Goal: Transaction & Acquisition: Purchase product/service

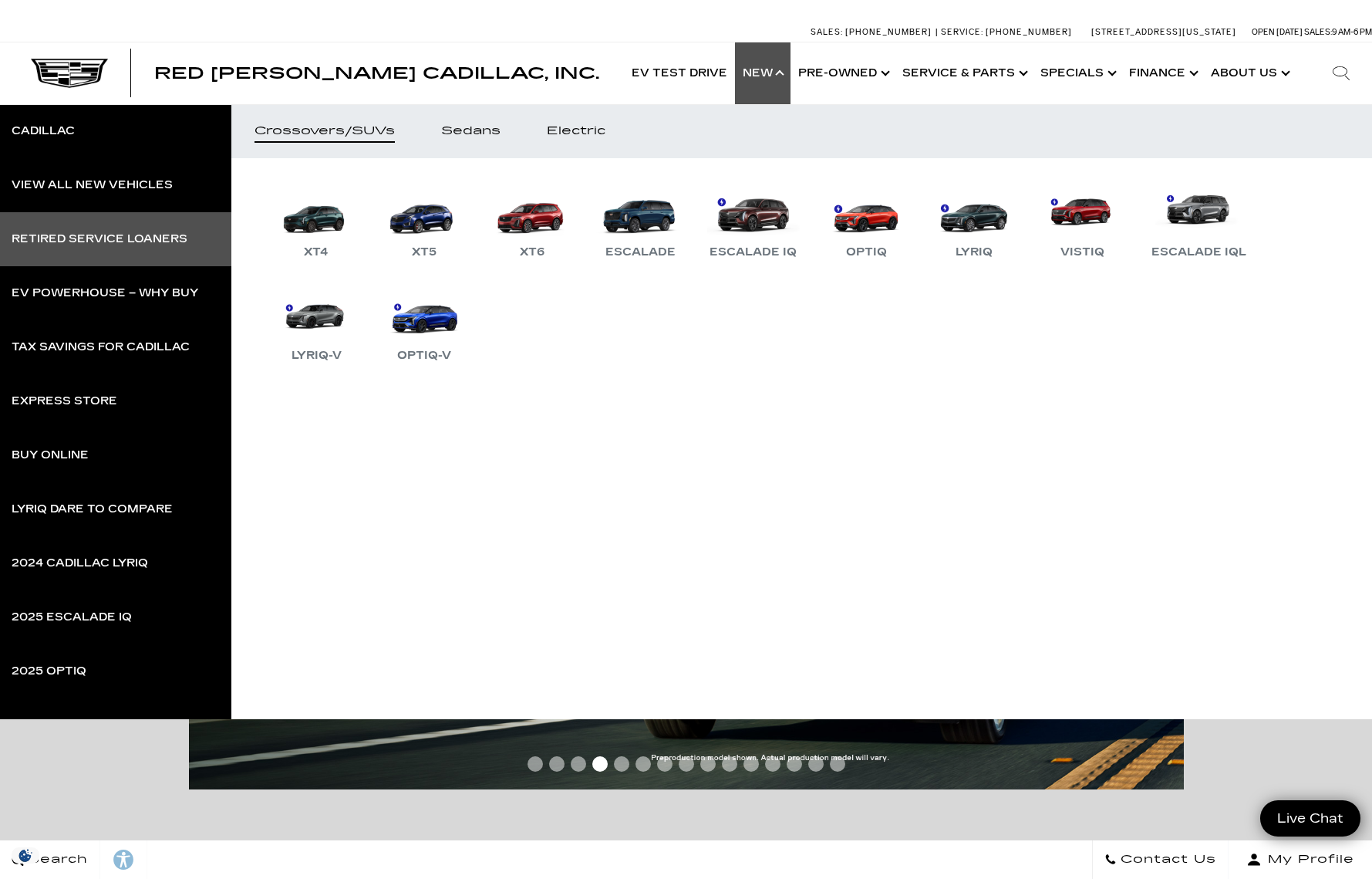
drag, startPoint x: 107, startPoint y: 241, endPoint x: 24, endPoint y: 242, distance: 83.0
click at [107, 240] on div "Retired Service Loaners" at bounding box center [99, 238] width 176 height 11
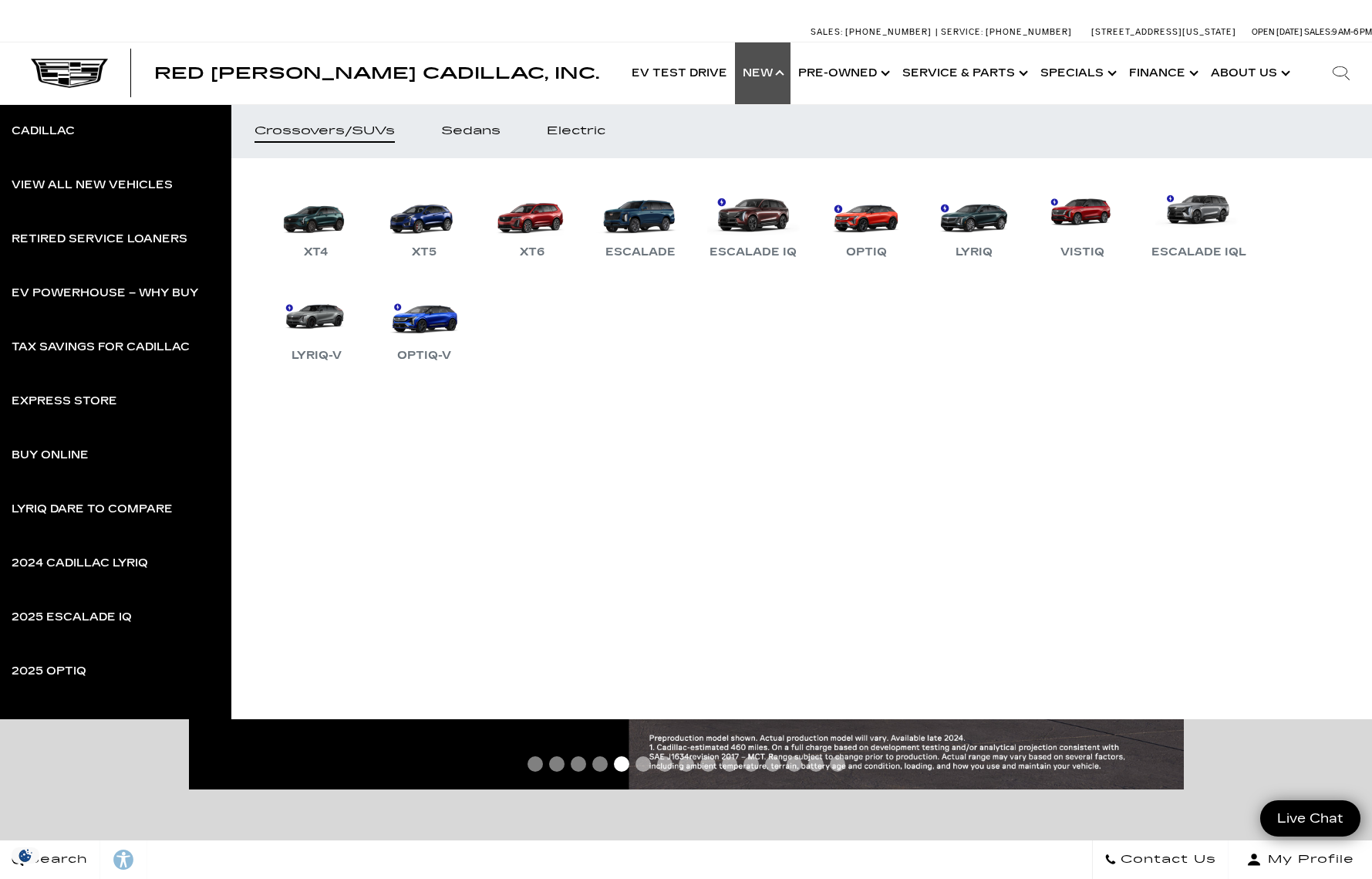
click at [384, 480] on ul "XT4 XT5 XT6 Escalade Escalade IQ OPTIQ LYRIQ VISTIQ Escalade IQL LYRIQ-V OPTIQ-V" at bounding box center [801, 442] width 1140 height 569
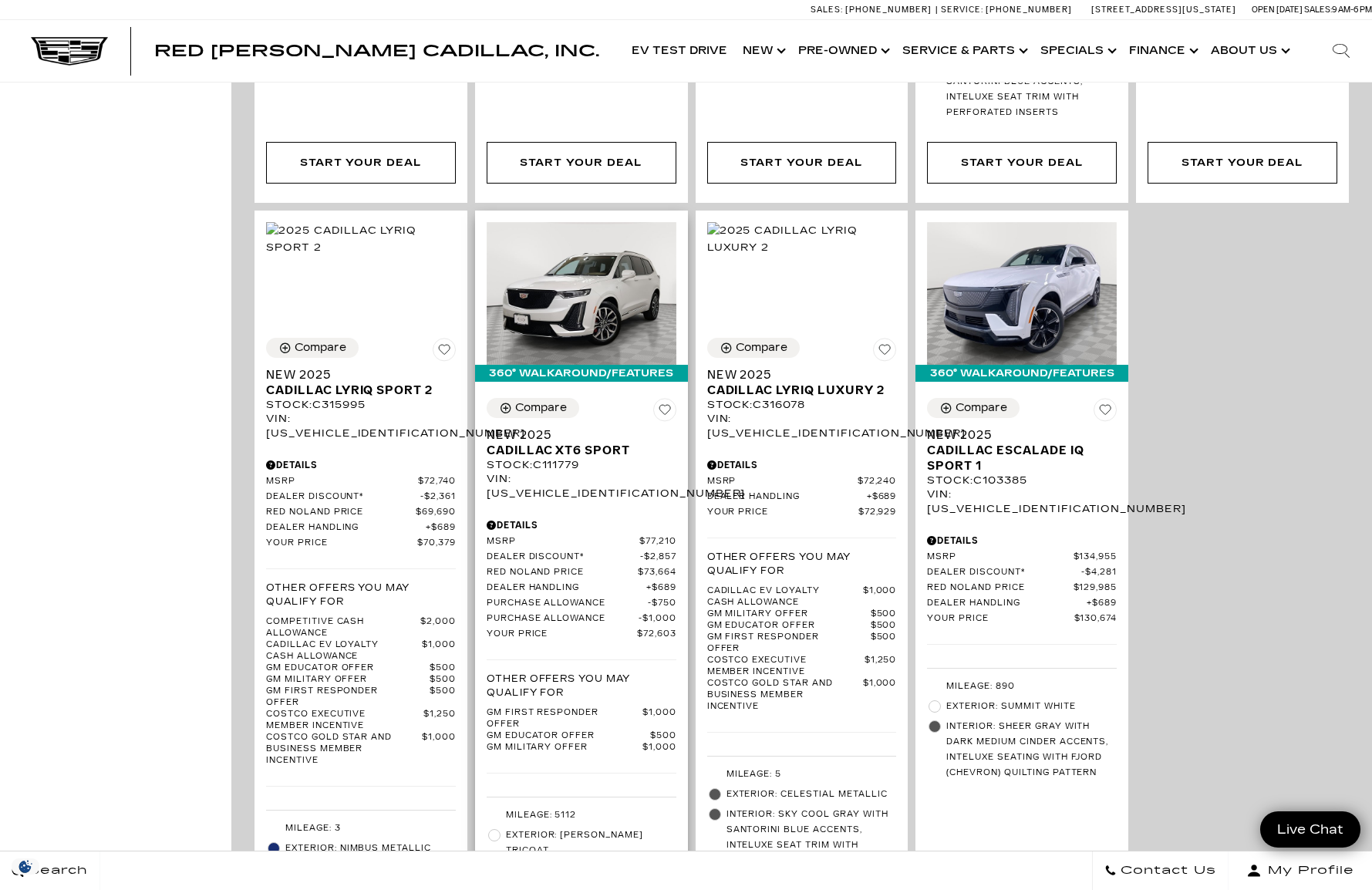
scroll to position [1928, 0]
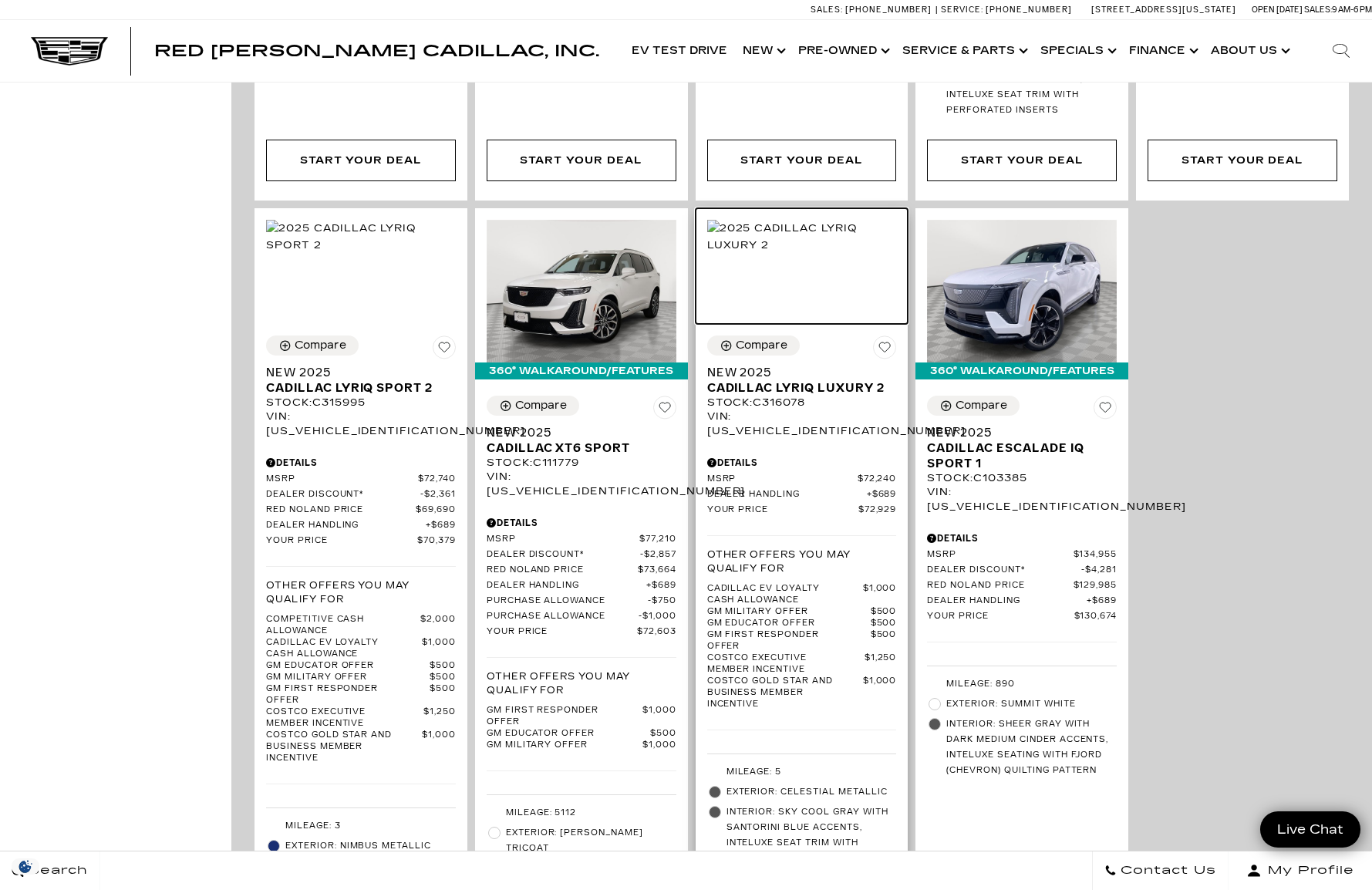
click at [846, 219] on img at bounding box center [801, 237] width 189 height 34
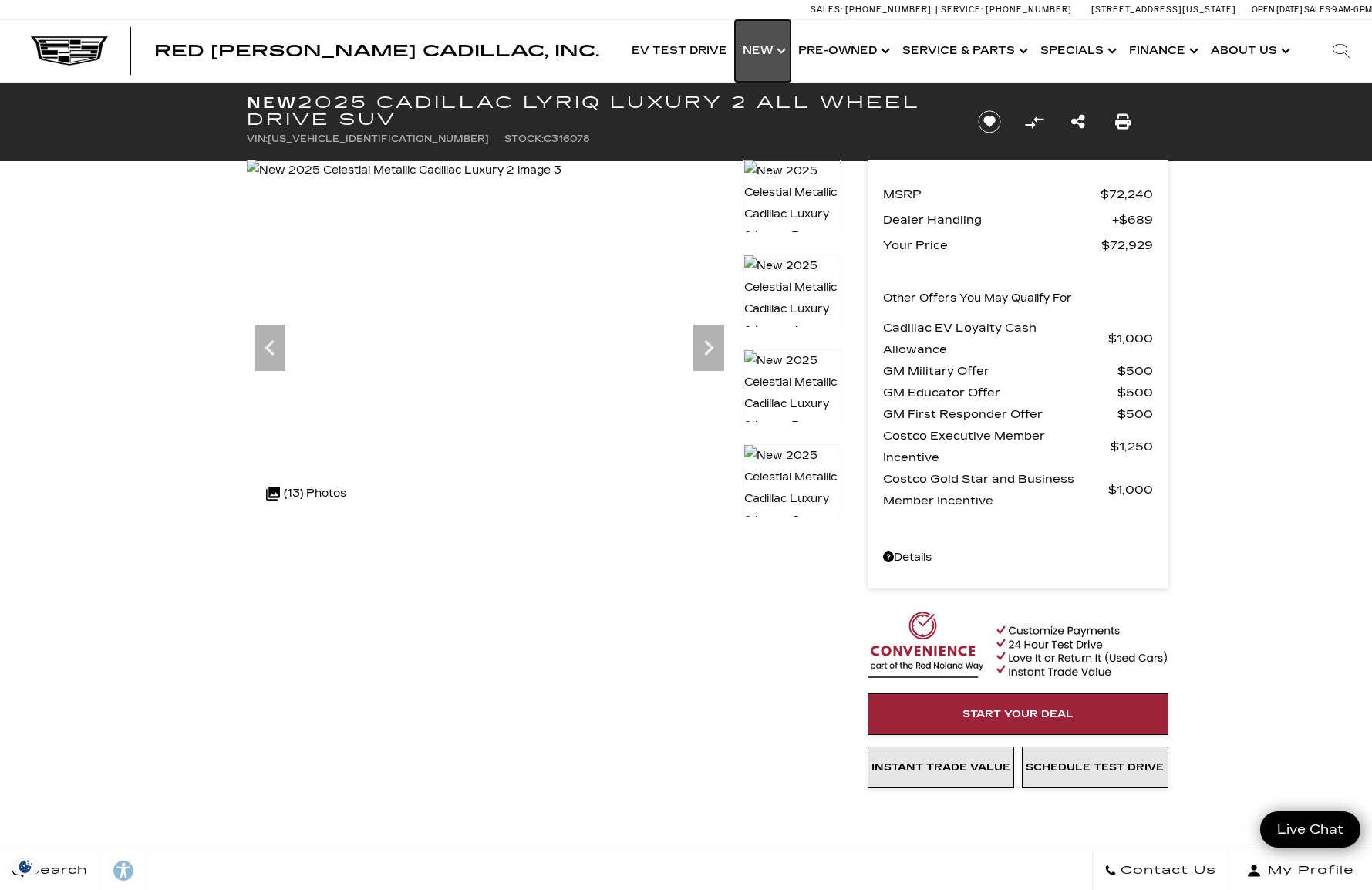
click at [751, 52] on link "Show New" at bounding box center [762, 51] width 55 height 62
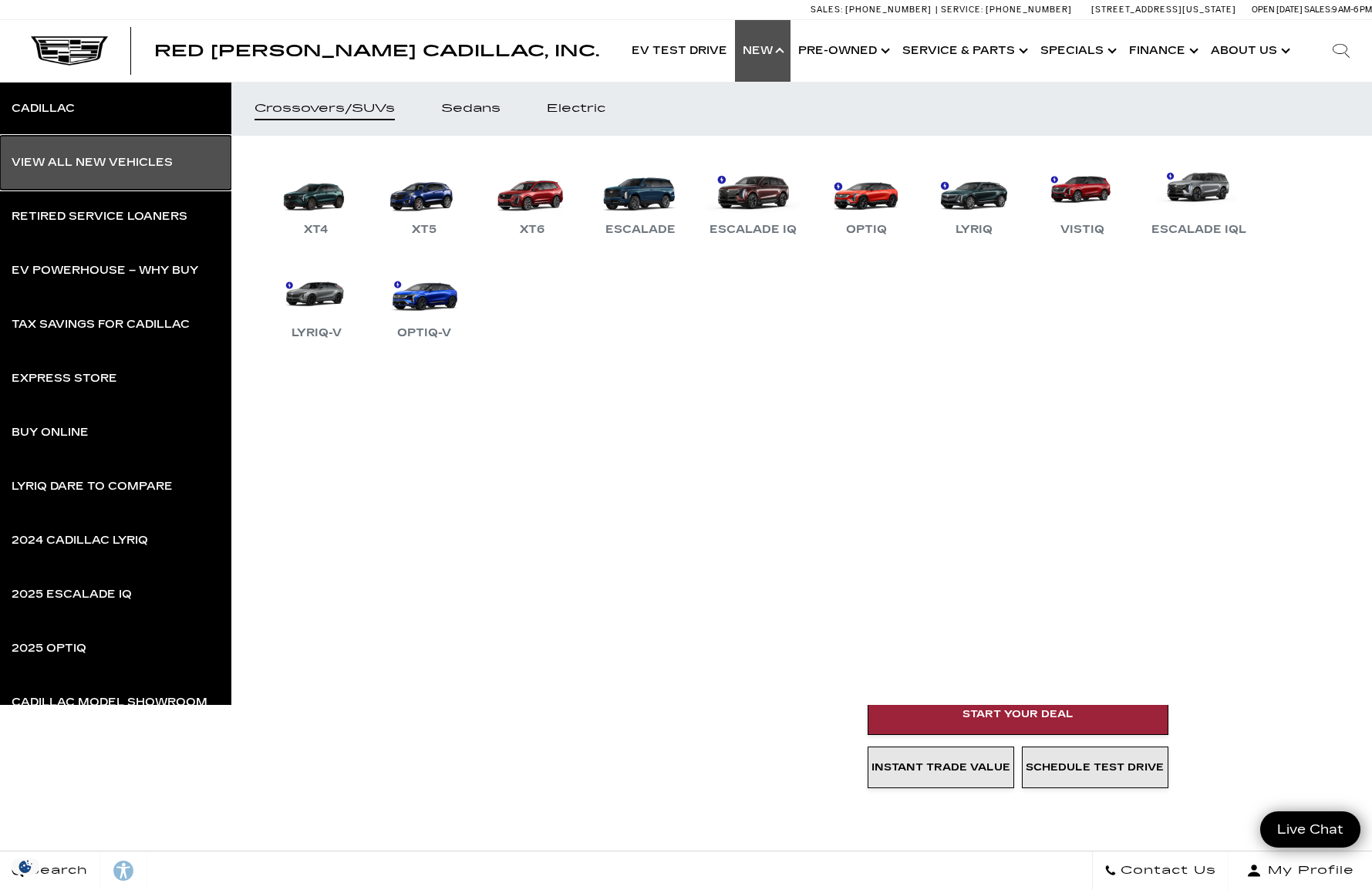
click at [161, 172] on link "View All New Vehicles" at bounding box center [115, 163] width 232 height 54
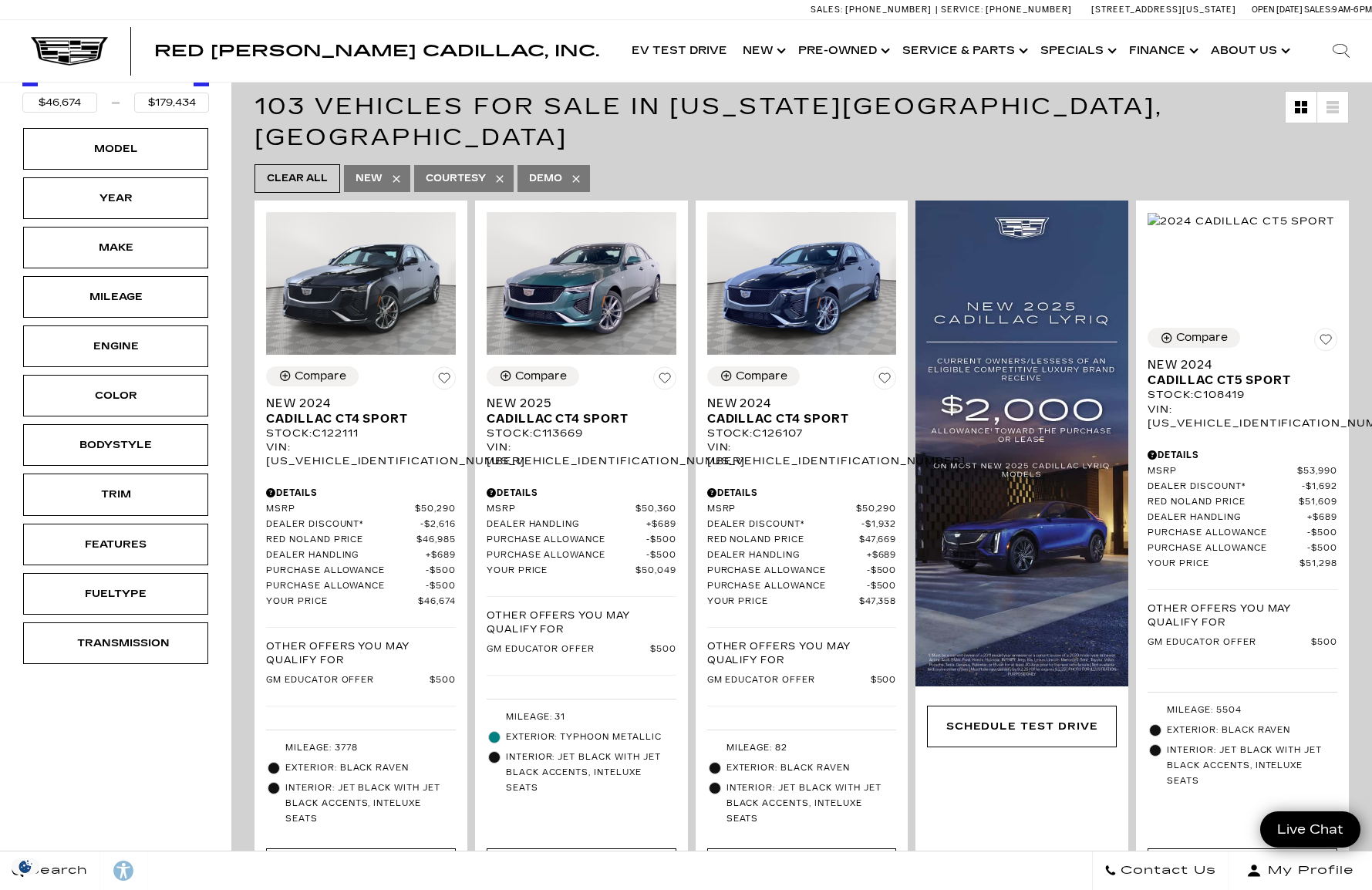
scroll to position [77, 0]
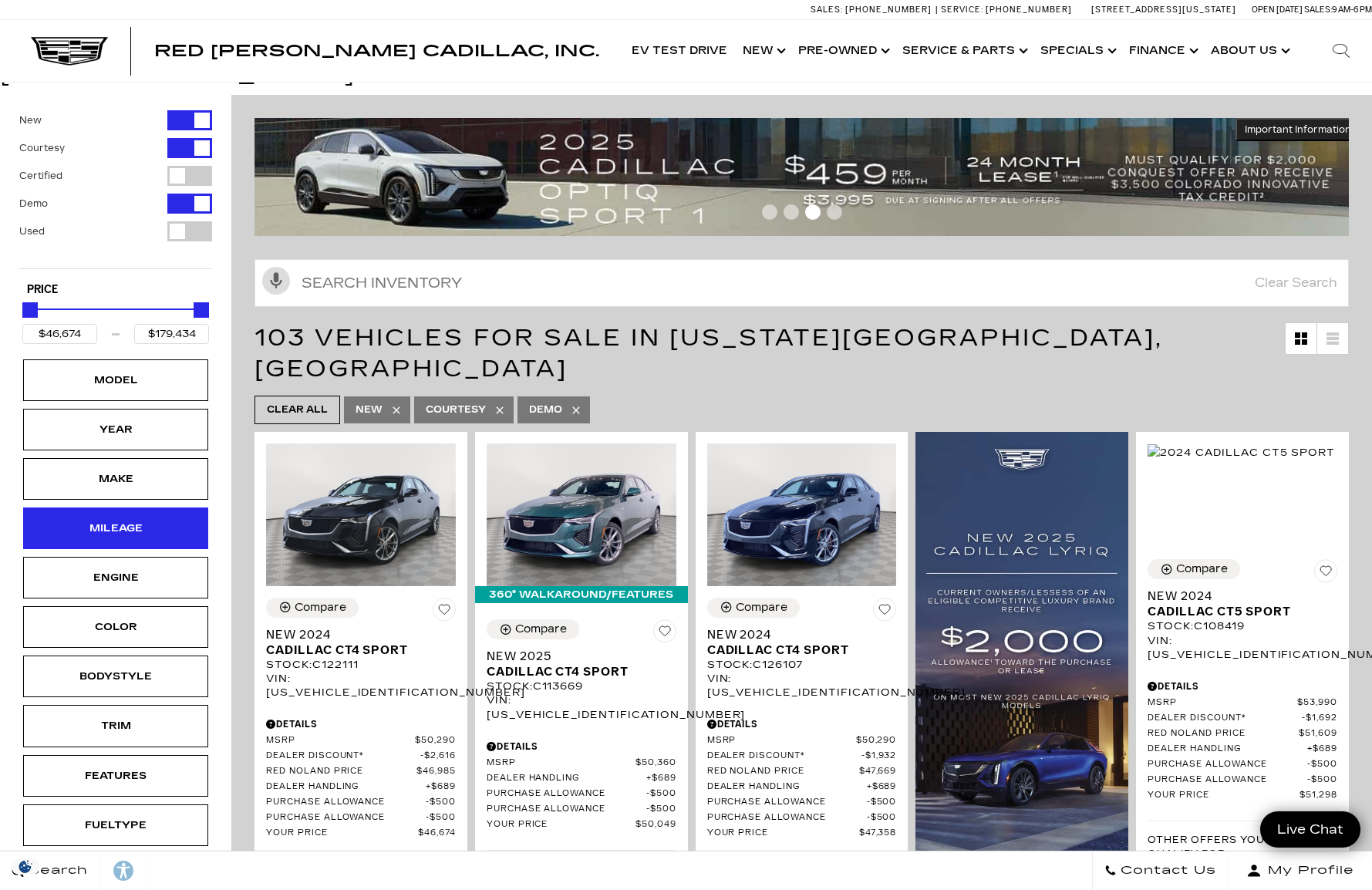
click at [150, 519] on div "Mileage" at bounding box center [115, 527] width 77 height 17
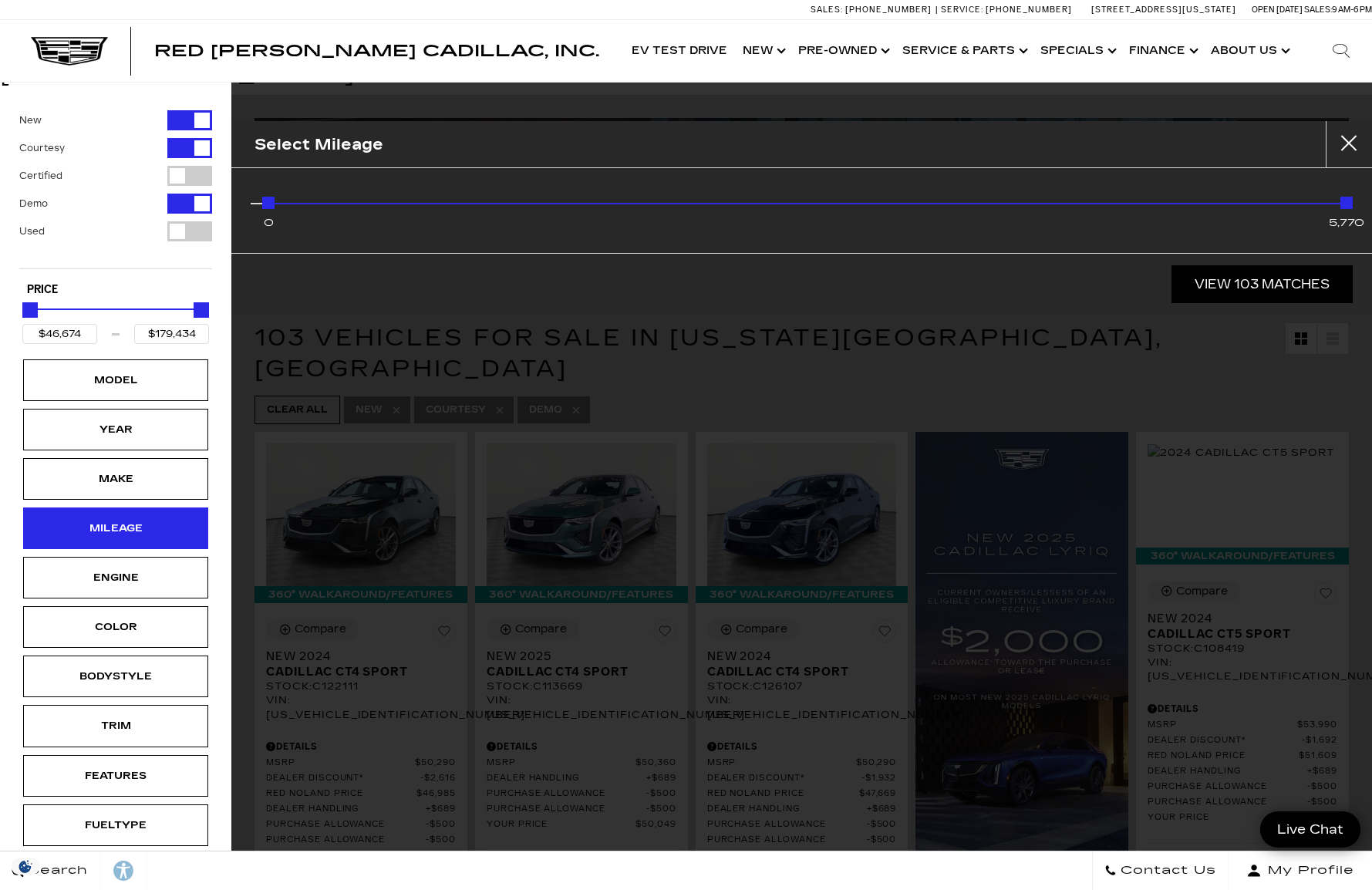
click at [150, 519] on div "Mileage" at bounding box center [115, 527] width 77 height 17
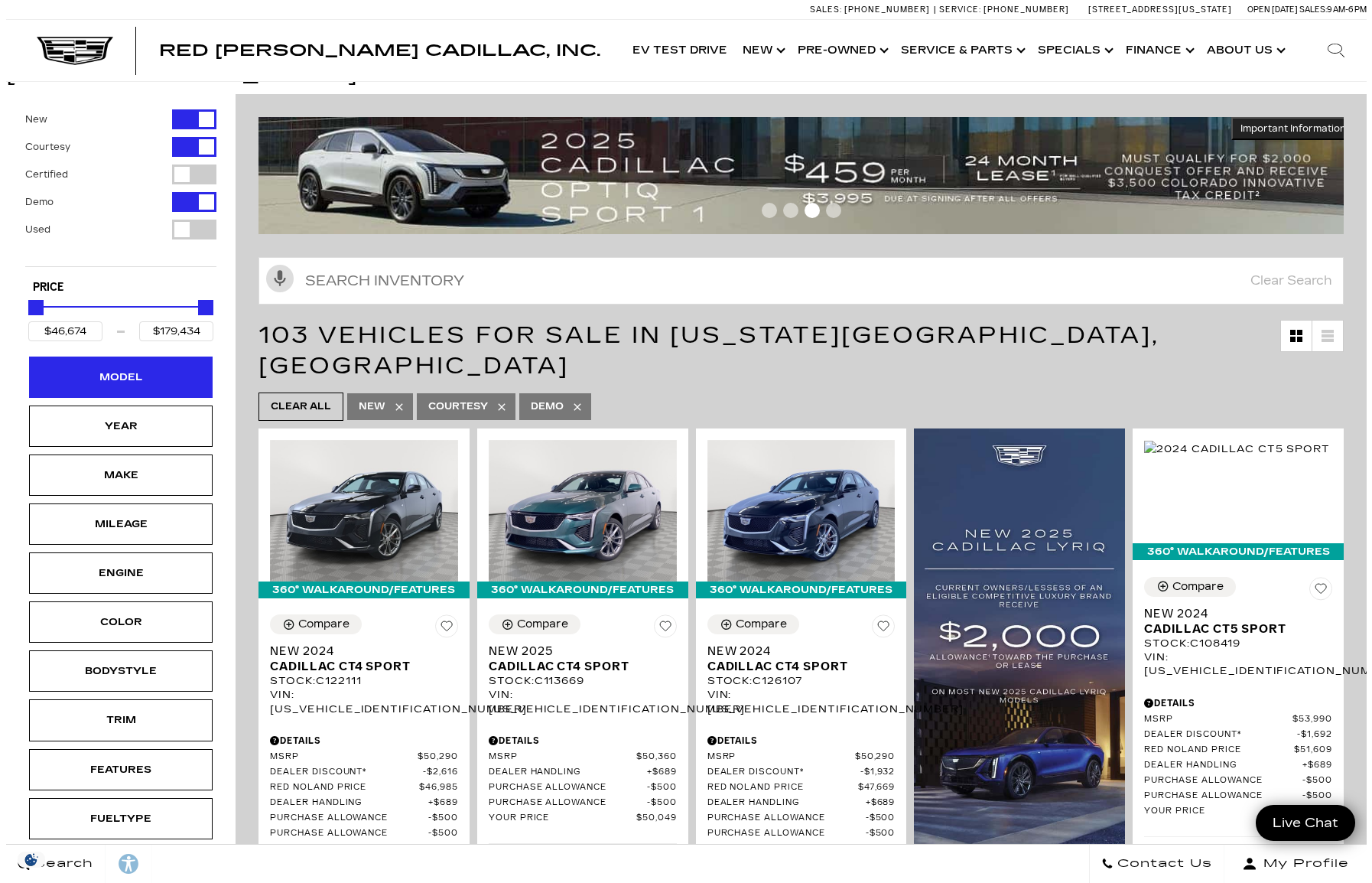
scroll to position [0, 0]
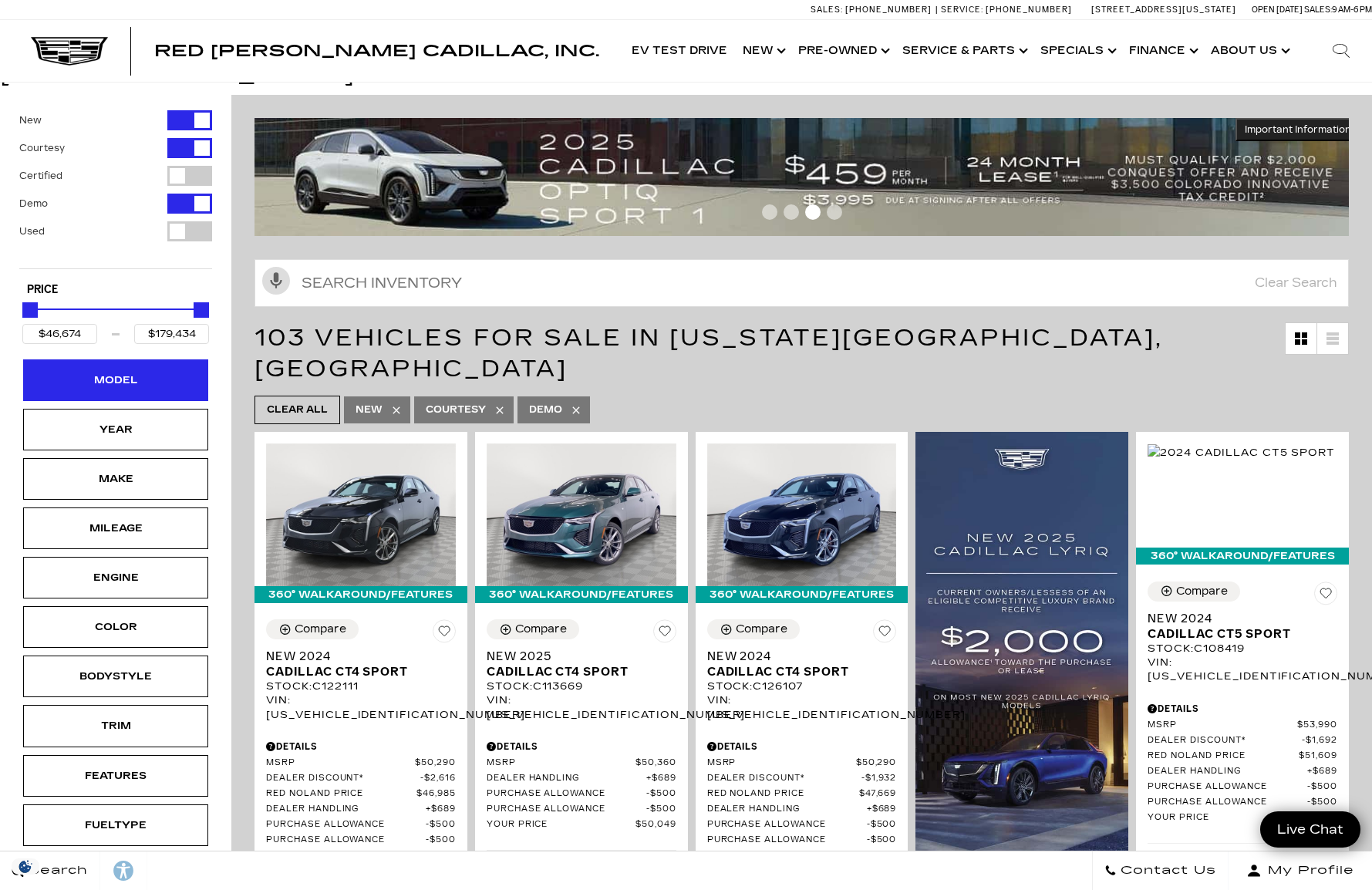
click at [150, 368] on div "Model" at bounding box center [115, 380] width 185 height 41
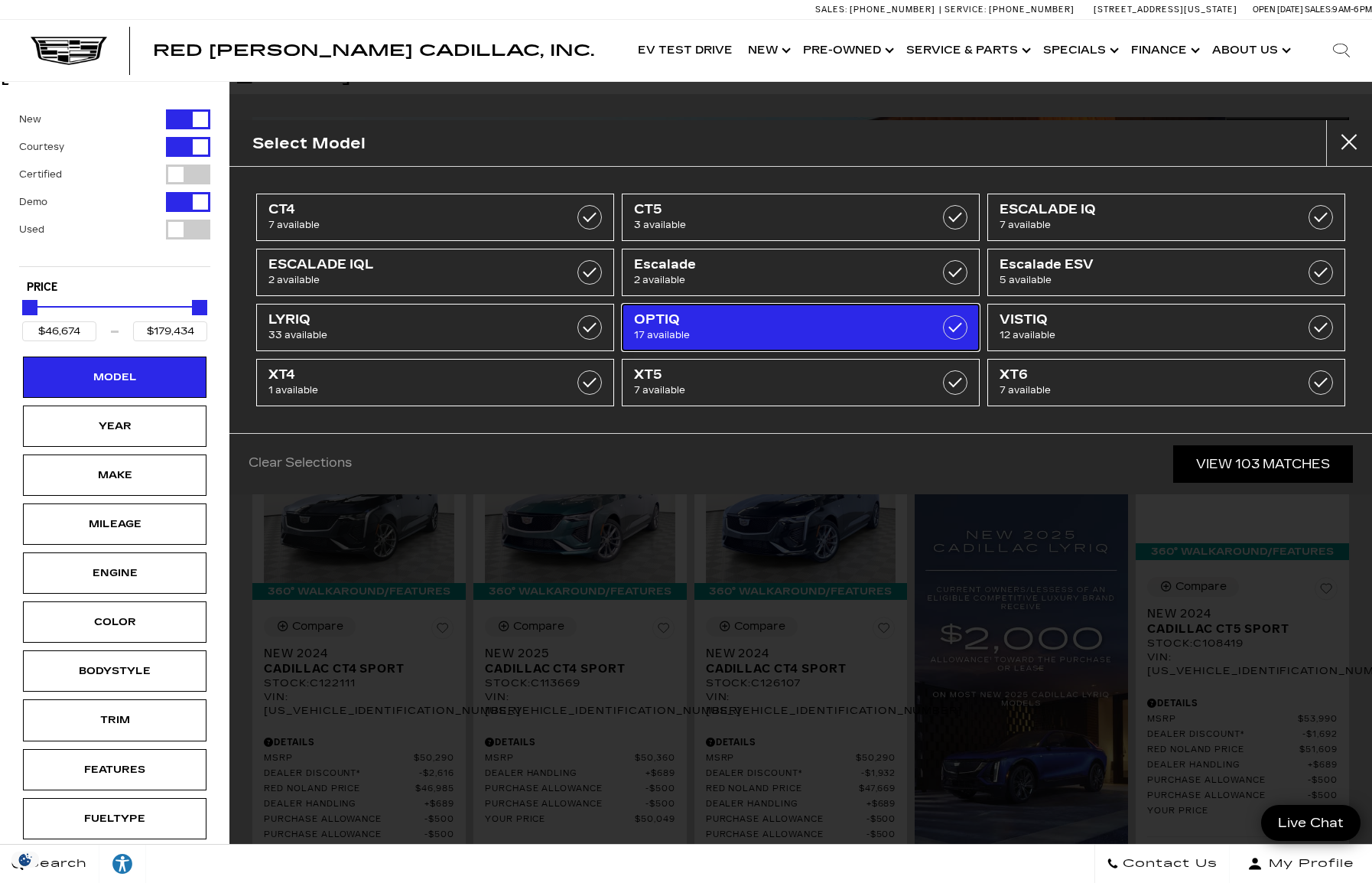
click at [811, 331] on span "17 available" at bounding box center [775, 335] width 284 height 15
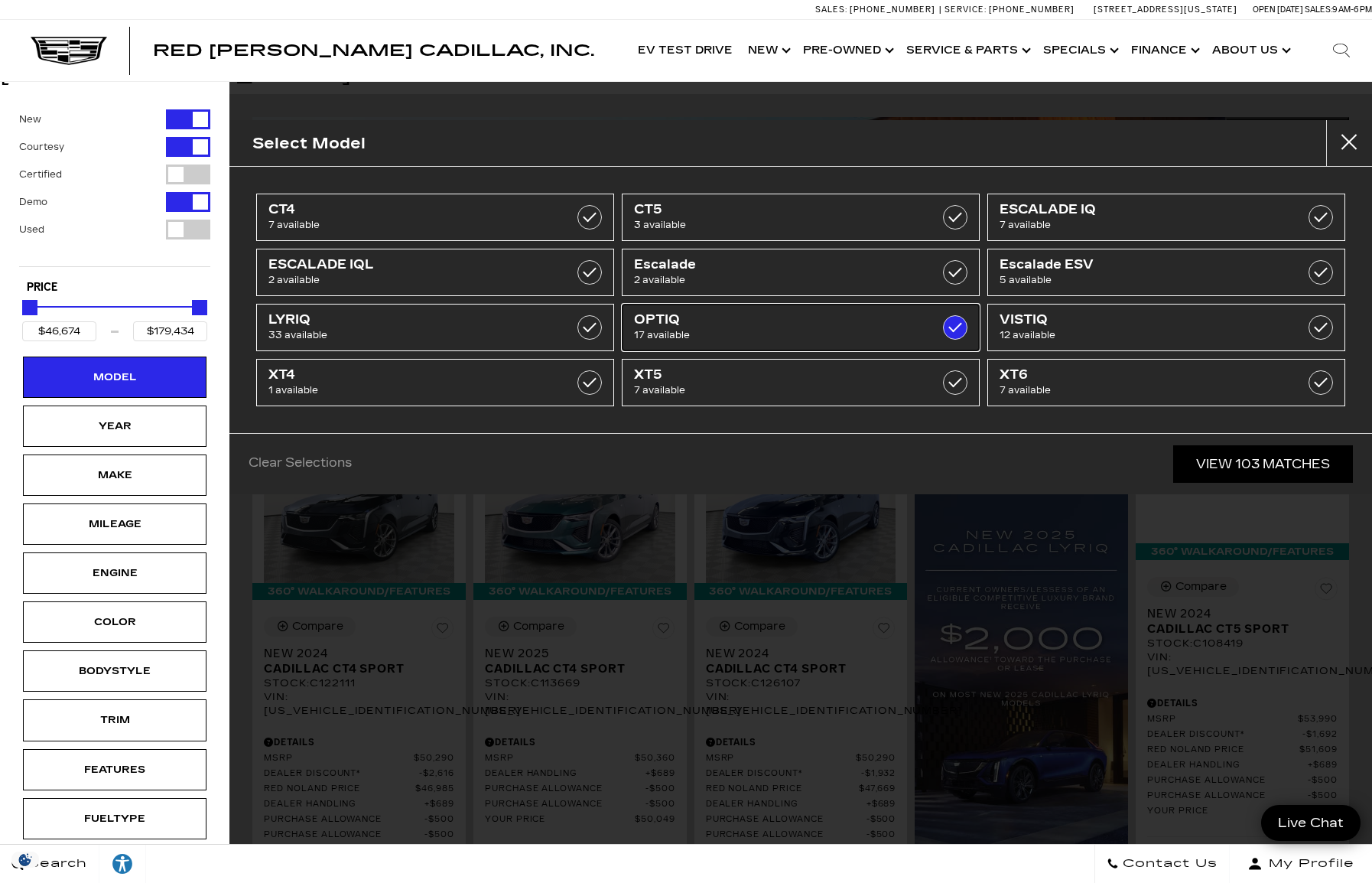
type input "$55,679"
type input "$60,104"
checkbox input "true"
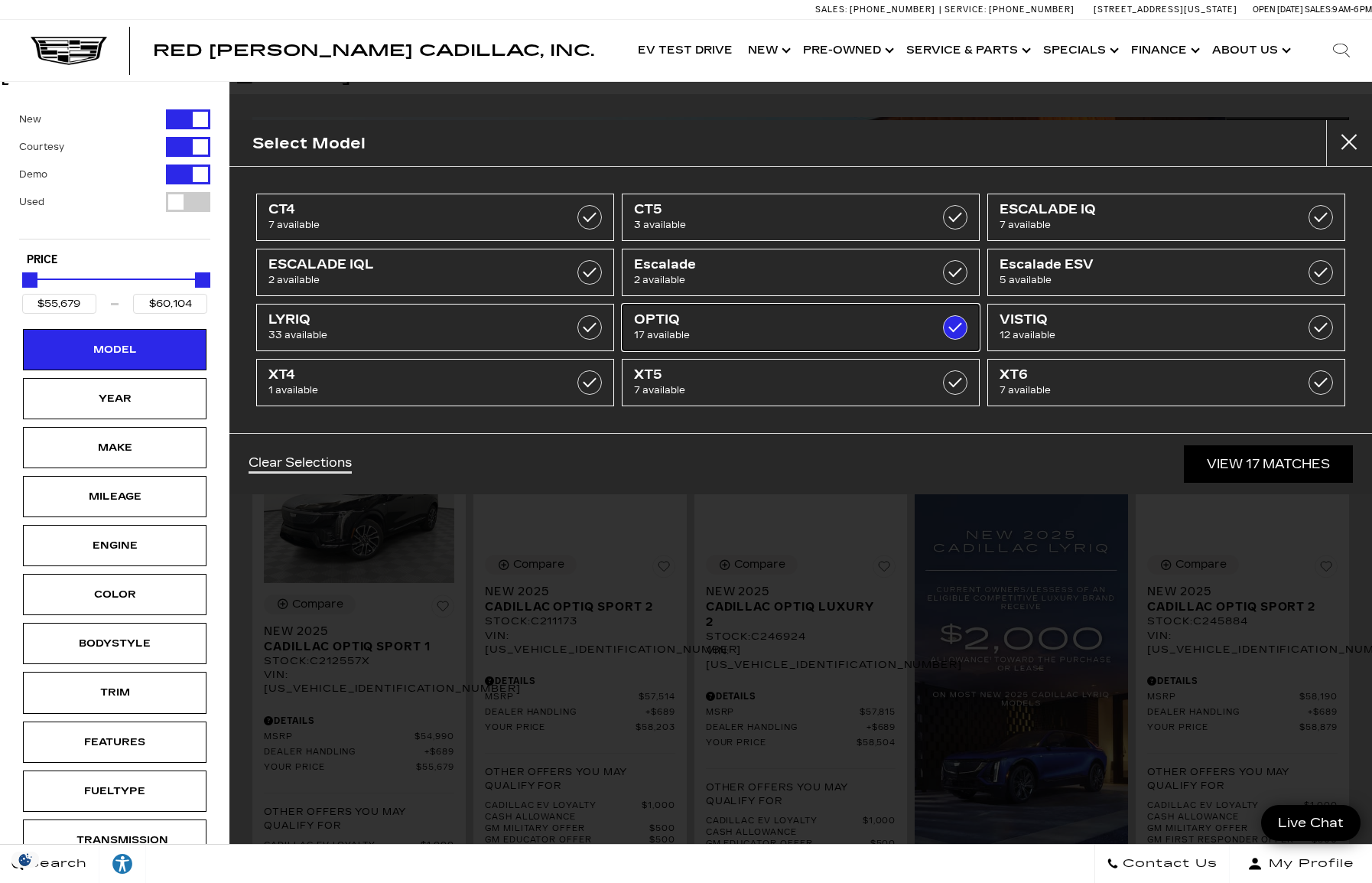
scroll to position [25, 0]
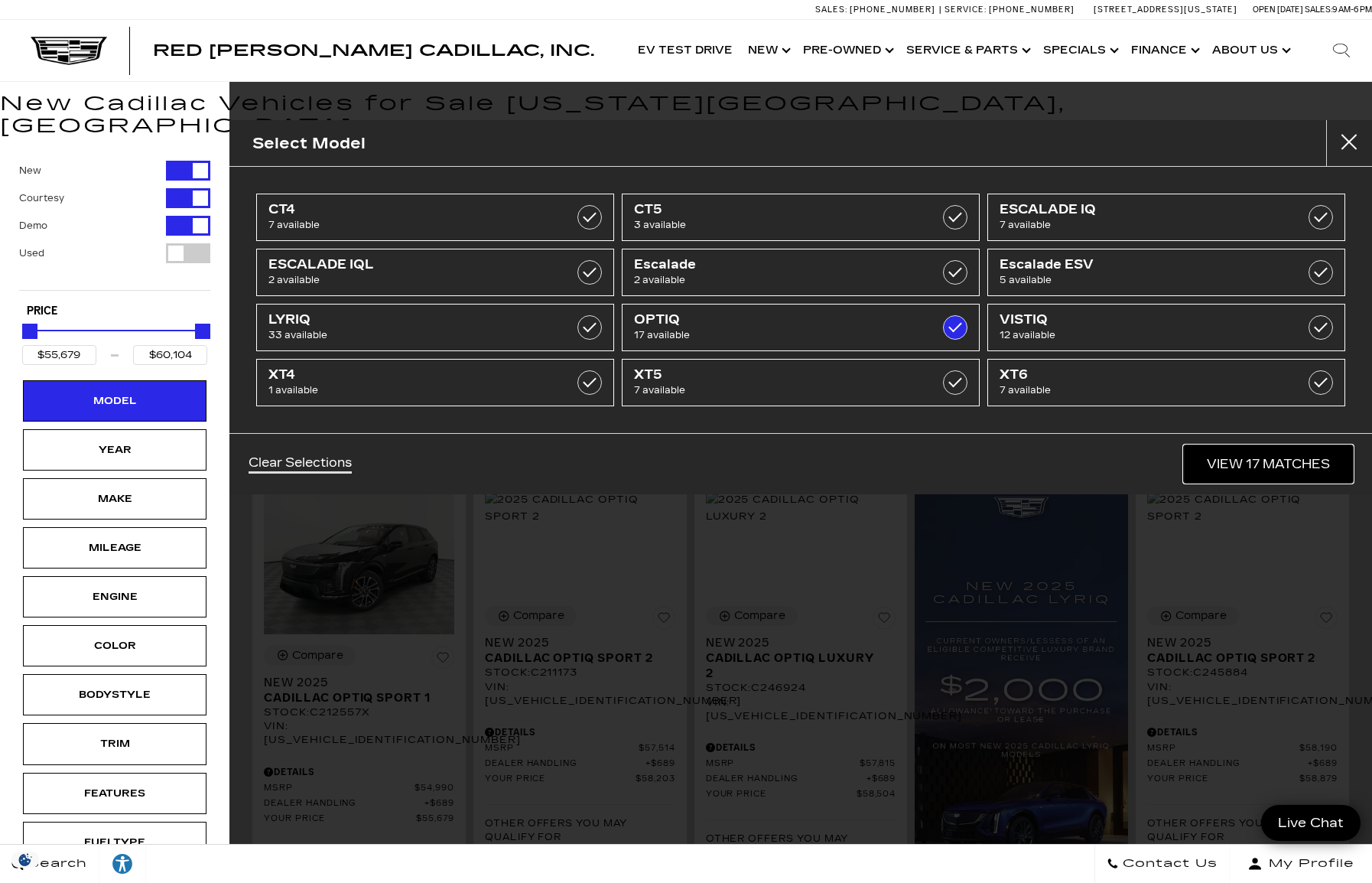
click at [1207, 466] on link "View 17 Matches" at bounding box center [1269, 464] width 169 height 37
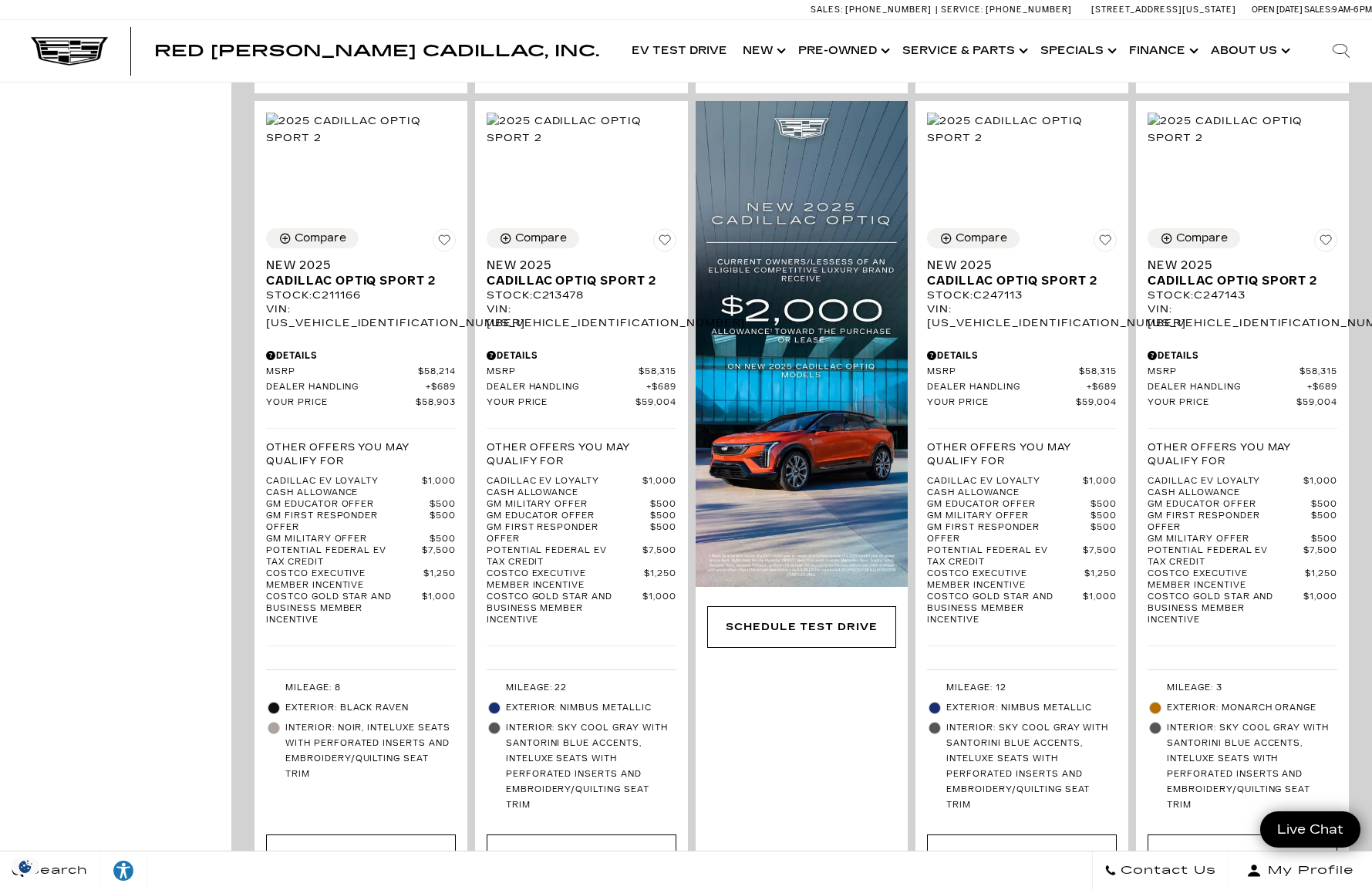
scroll to position [0, 0]
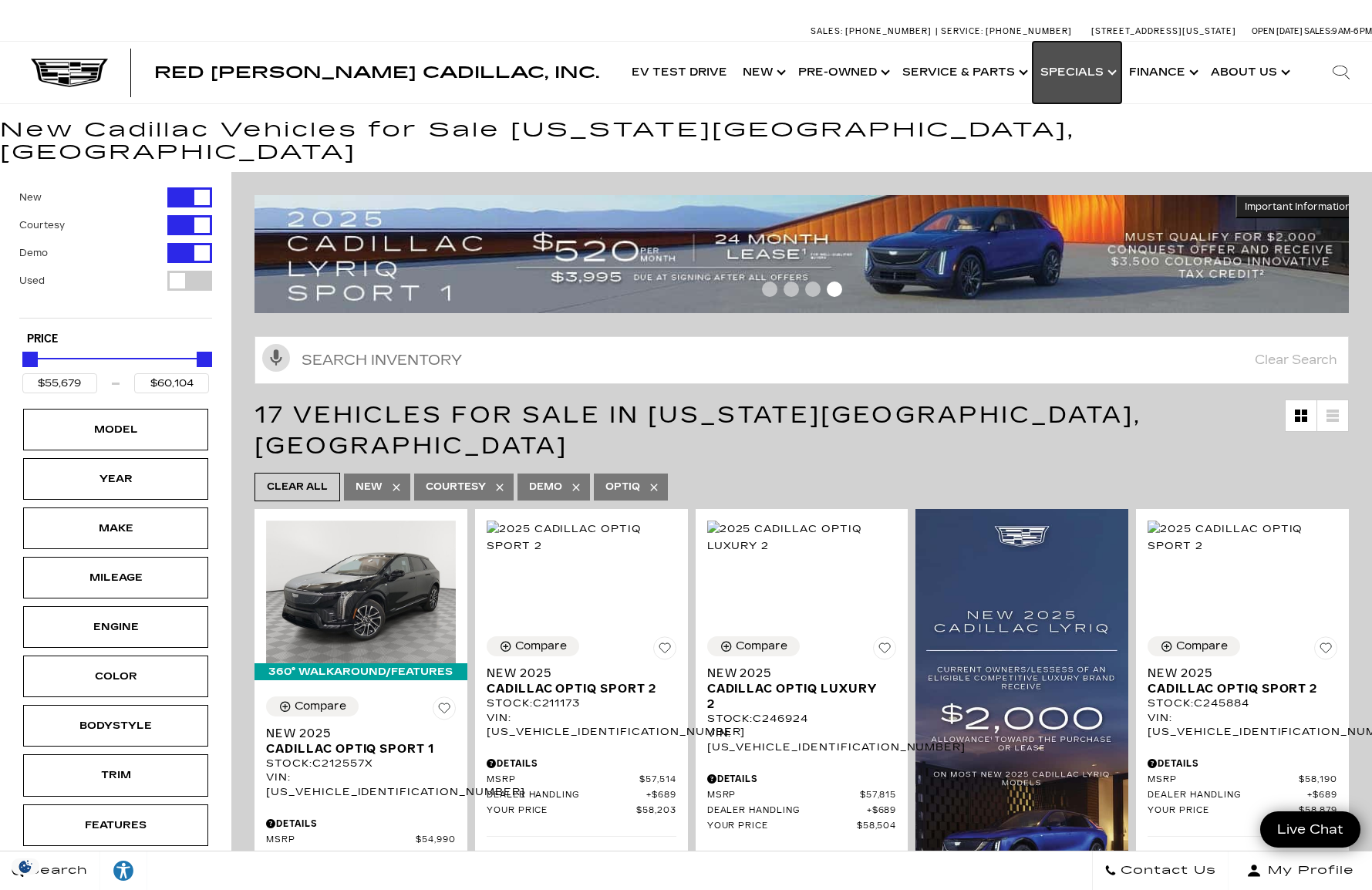
click at [1103, 70] on link "Show Specials" at bounding box center [1076, 72] width 89 height 62
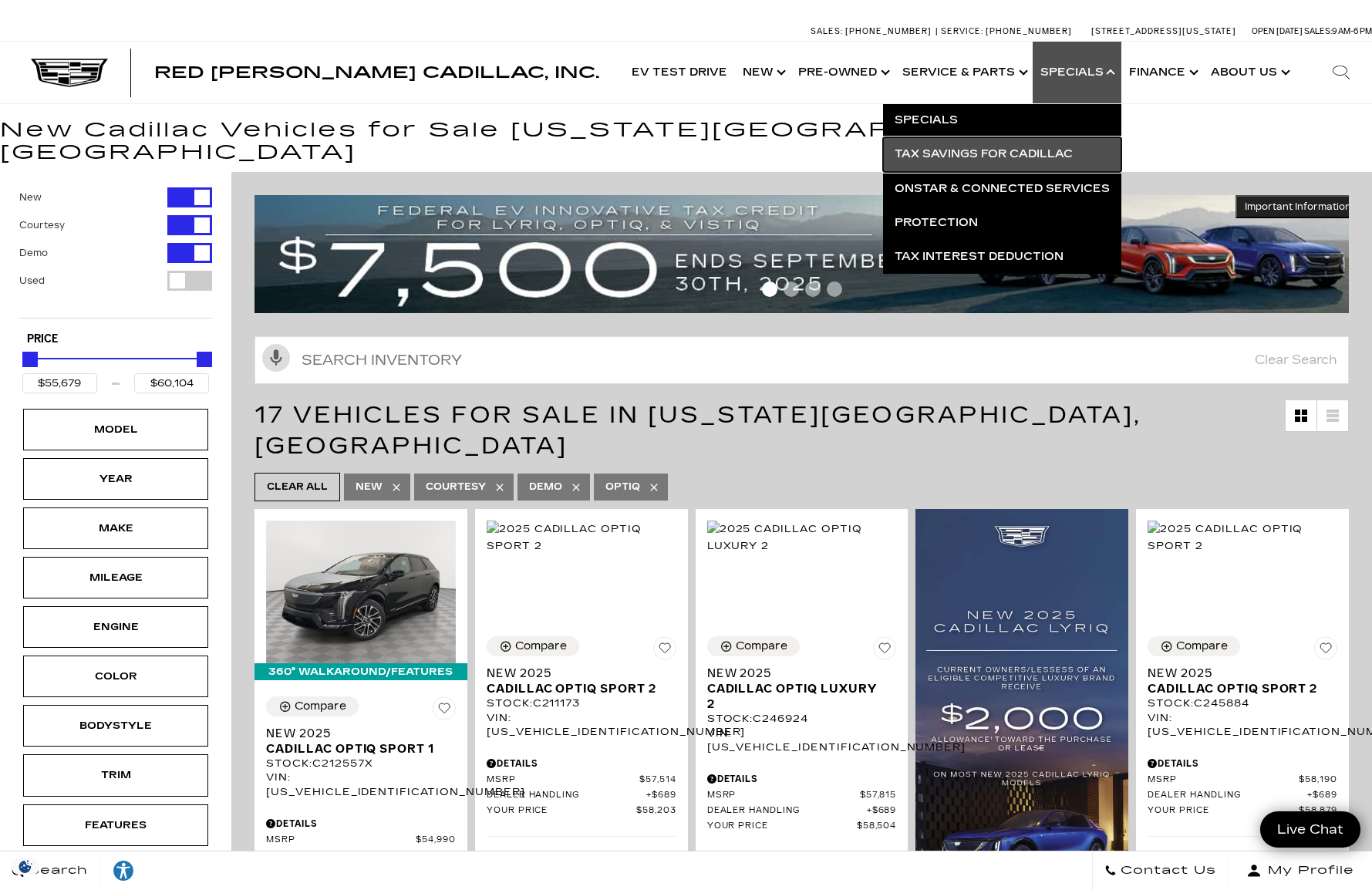
click at [982, 150] on link "Tax Savings for Cadillac" at bounding box center [1001, 154] width 238 height 34
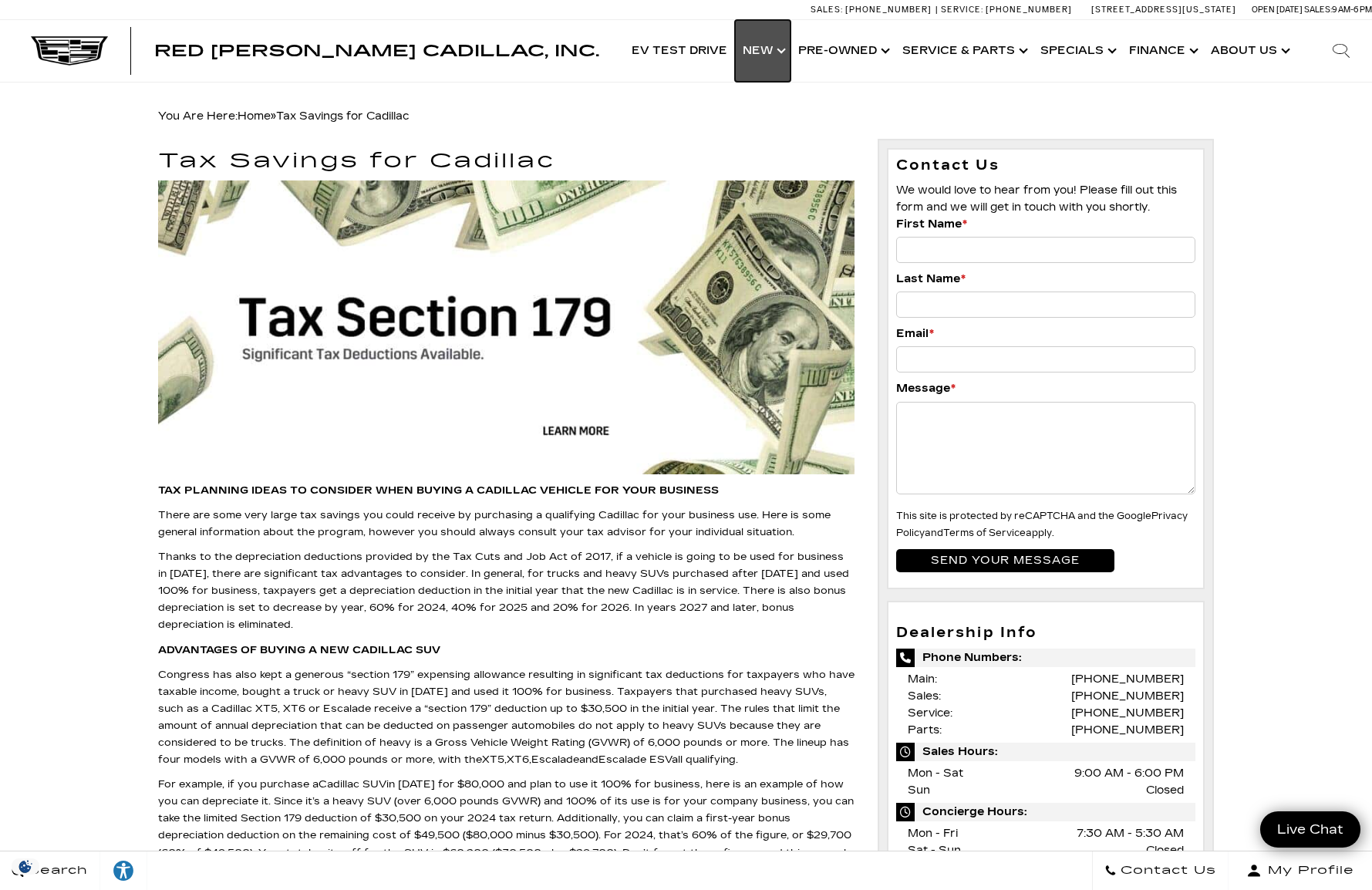
click at [765, 43] on link "Show New" at bounding box center [762, 51] width 55 height 62
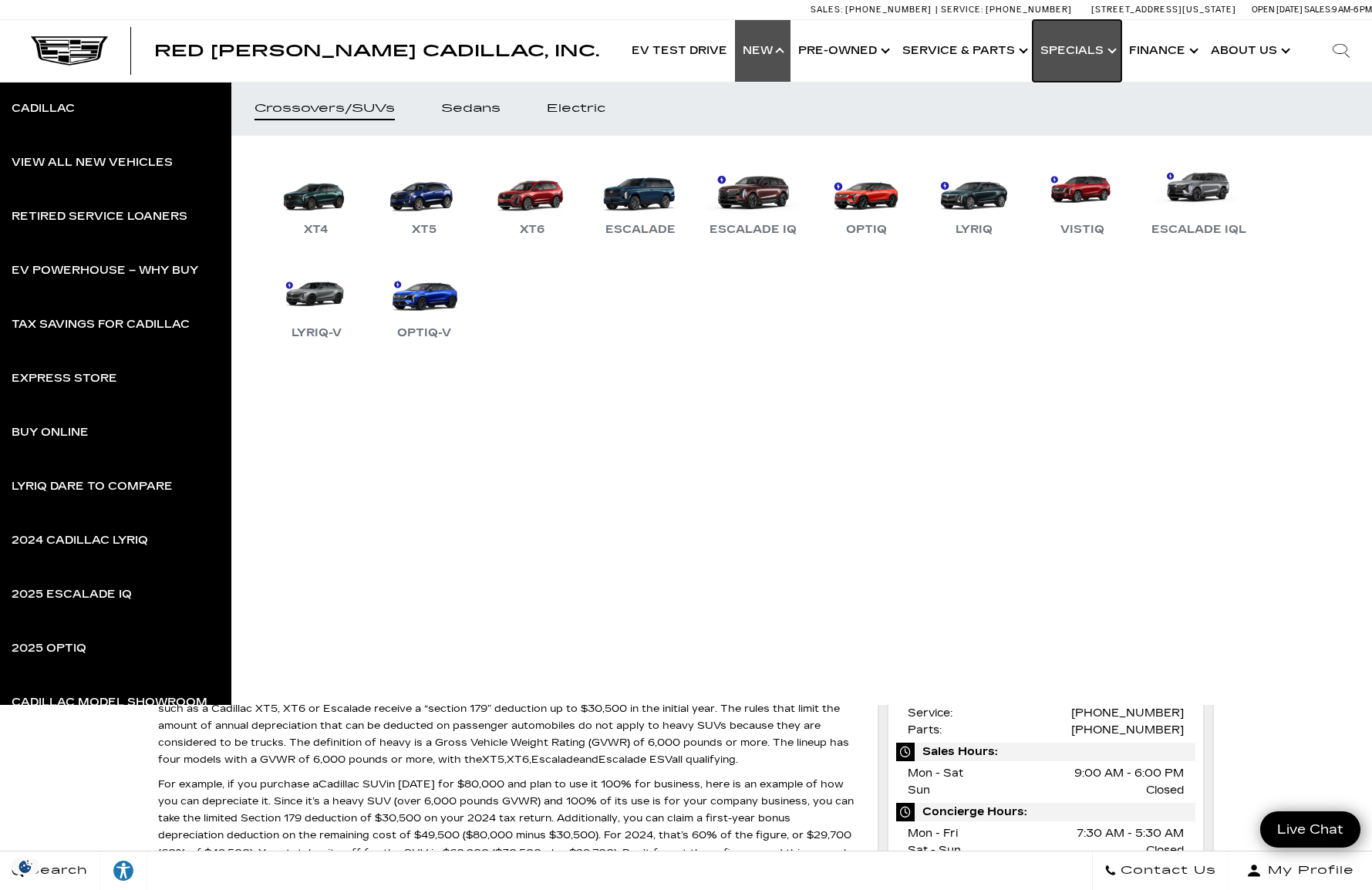
click at [1070, 52] on link "Show Specials" at bounding box center [1076, 51] width 89 height 62
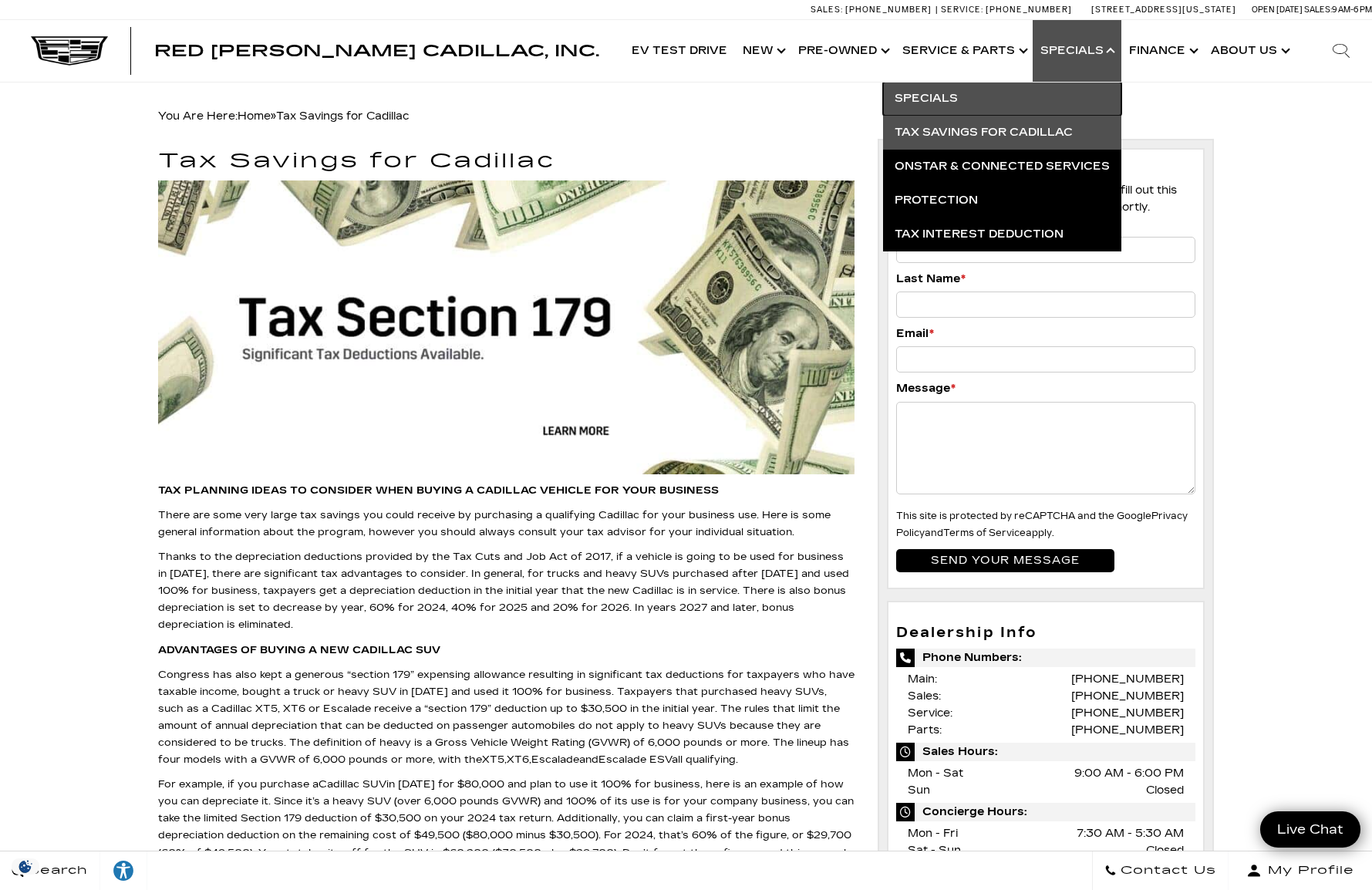
click at [955, 102] on link "Specials" at bounding box center [1001, 99] width 238 height 34
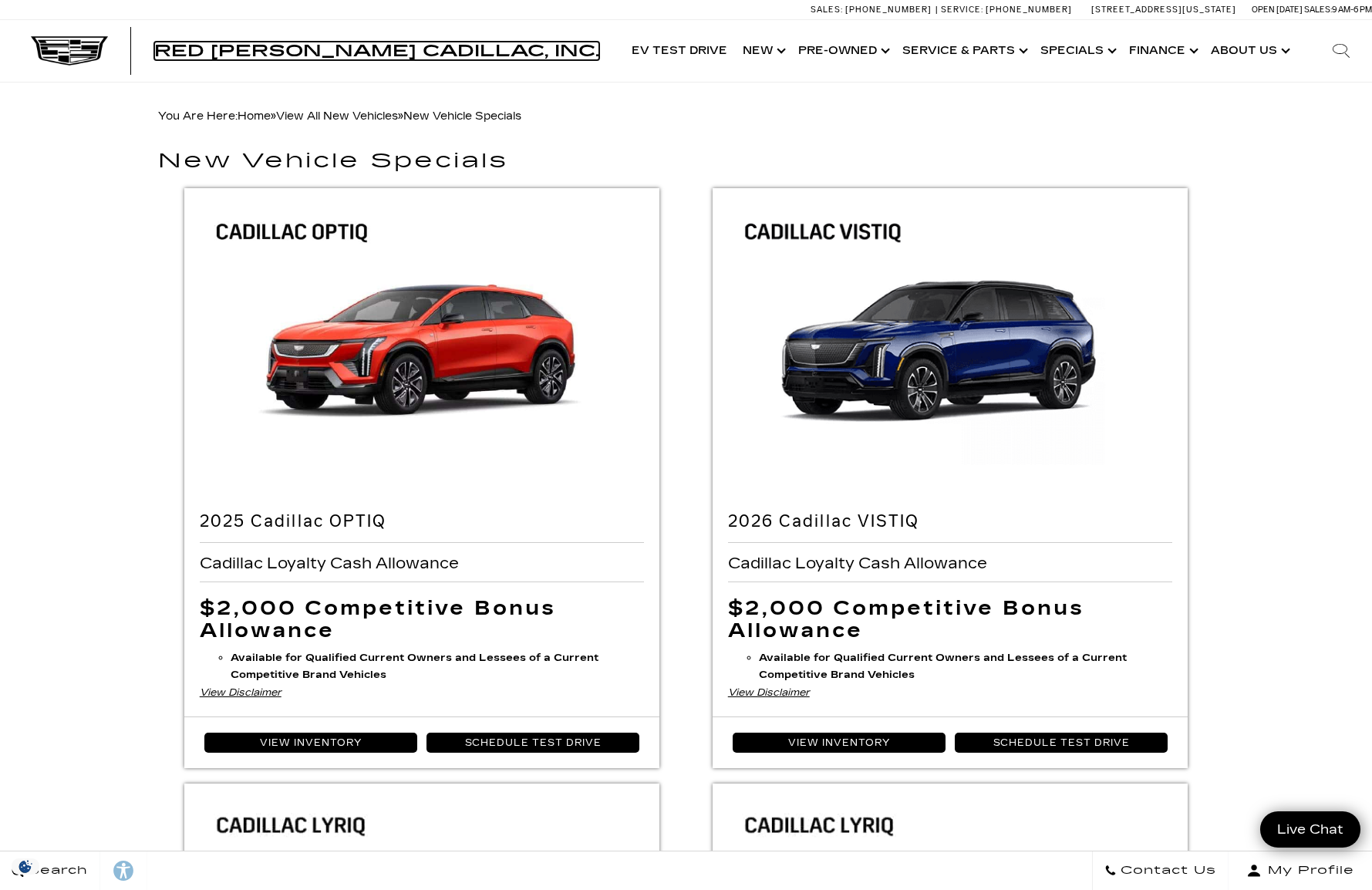
click at [389, 53] on span "Red [PERSON_NAME] Cadillac, Inc." at bounding box center [376, 50] width 445 height 19
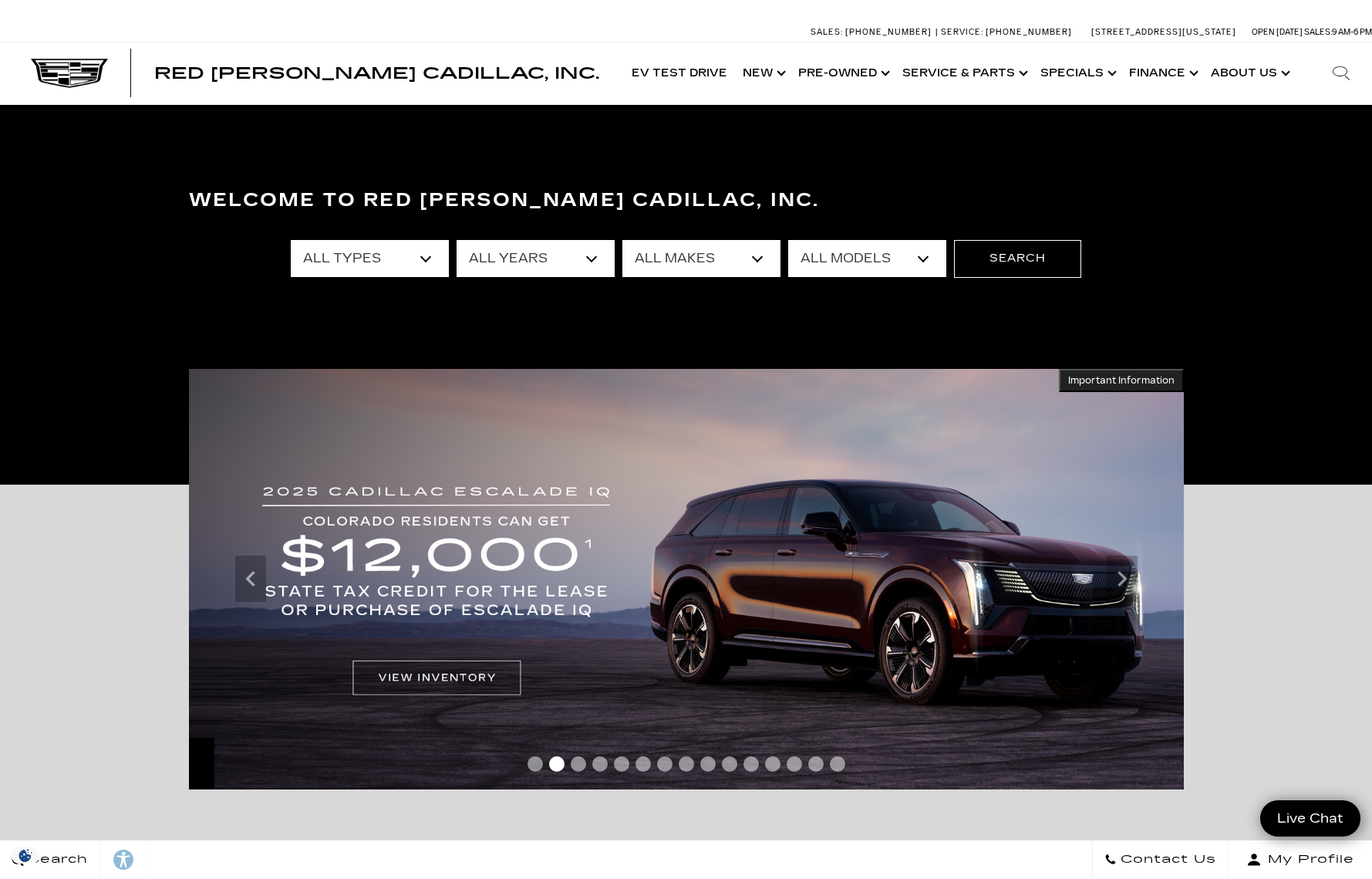
click at [1125, 576] on icon "Next" at bounding box center [1122, 579] width 31 height 31
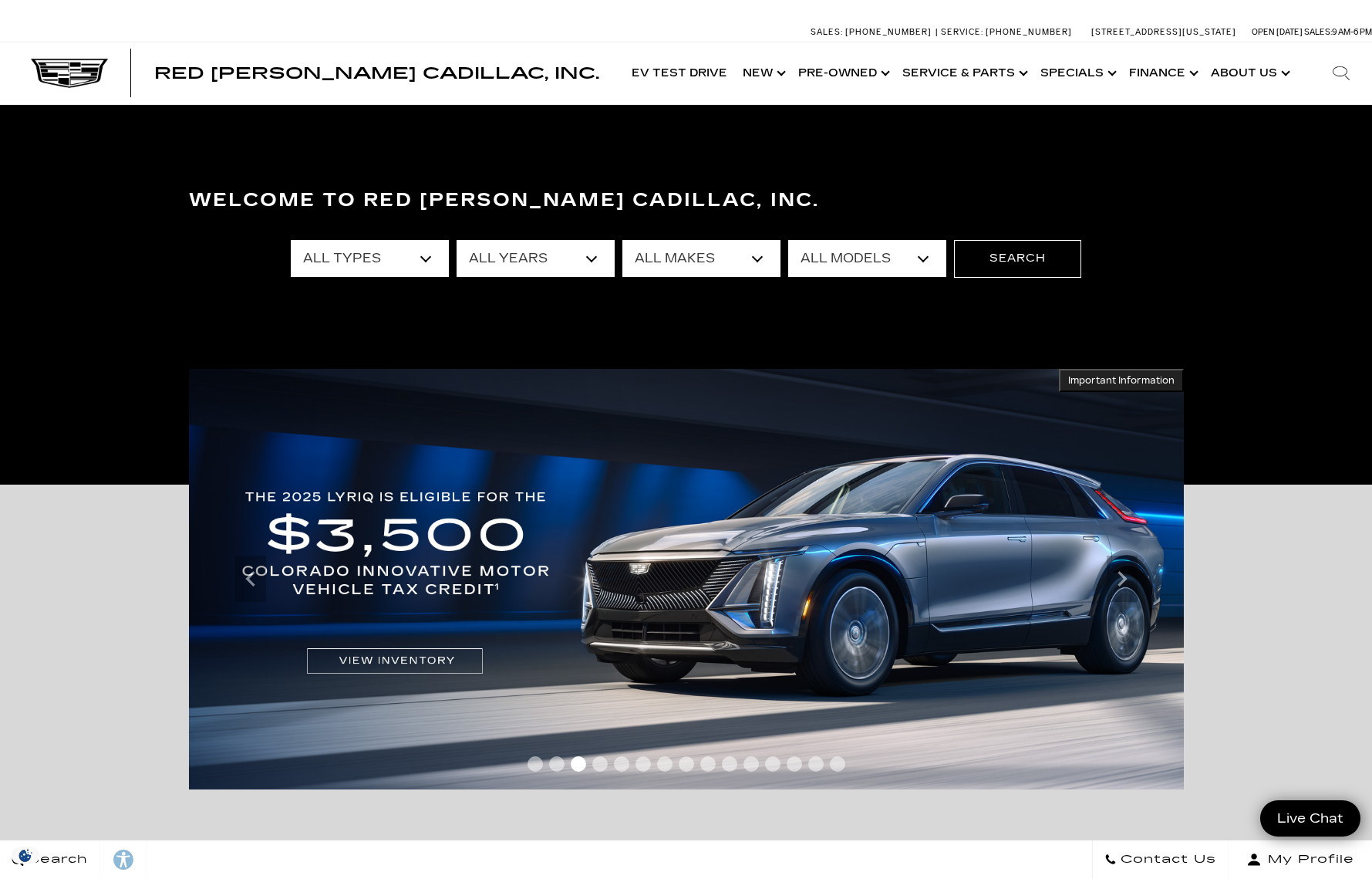
click at [1125, 576] on icon "Next" at bounding box center [1122, 579] width 31 height 31
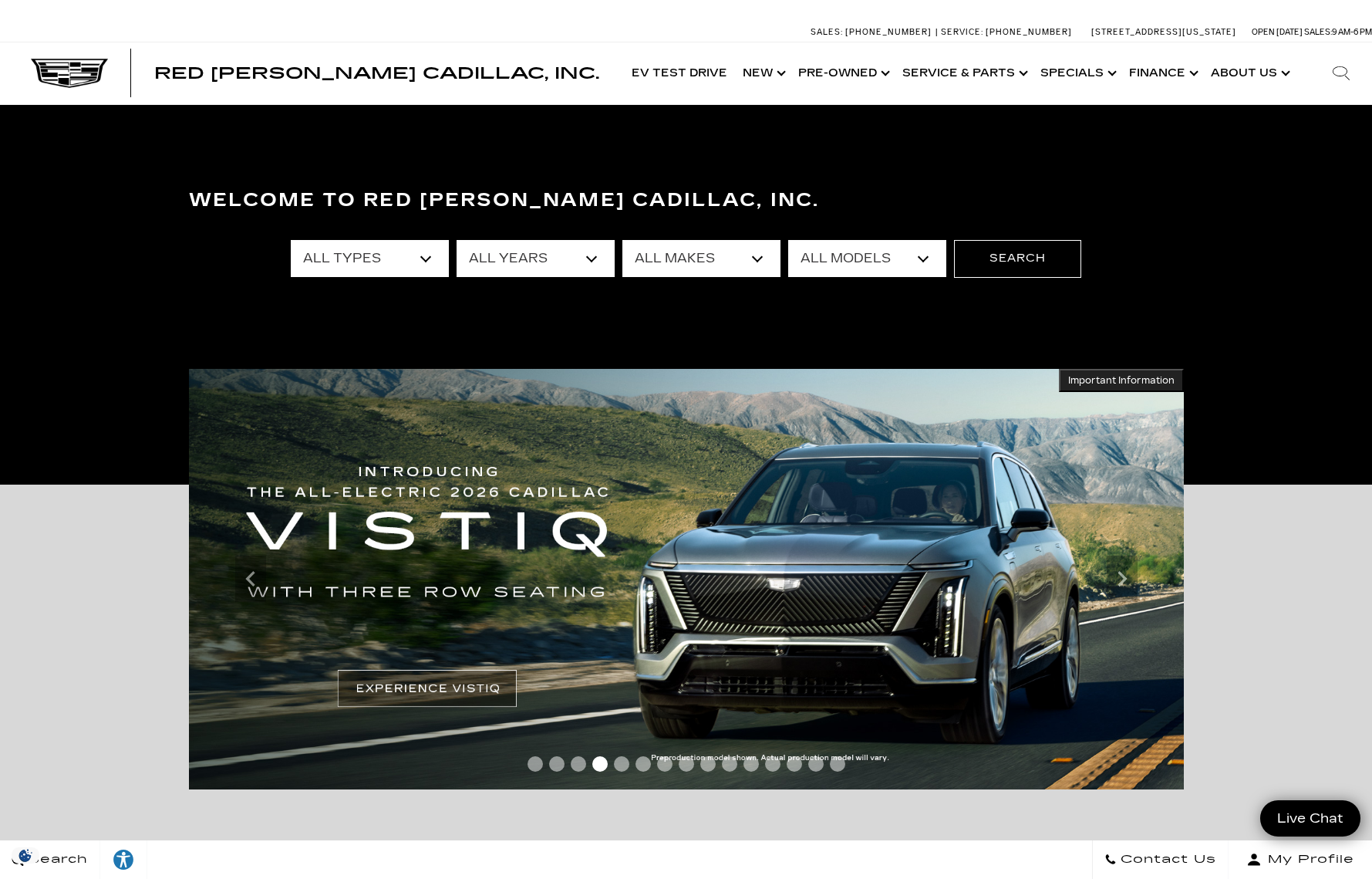
click at [1125, 576] on icon "Next" at bounding box center [1122, 579] width 31 height 31
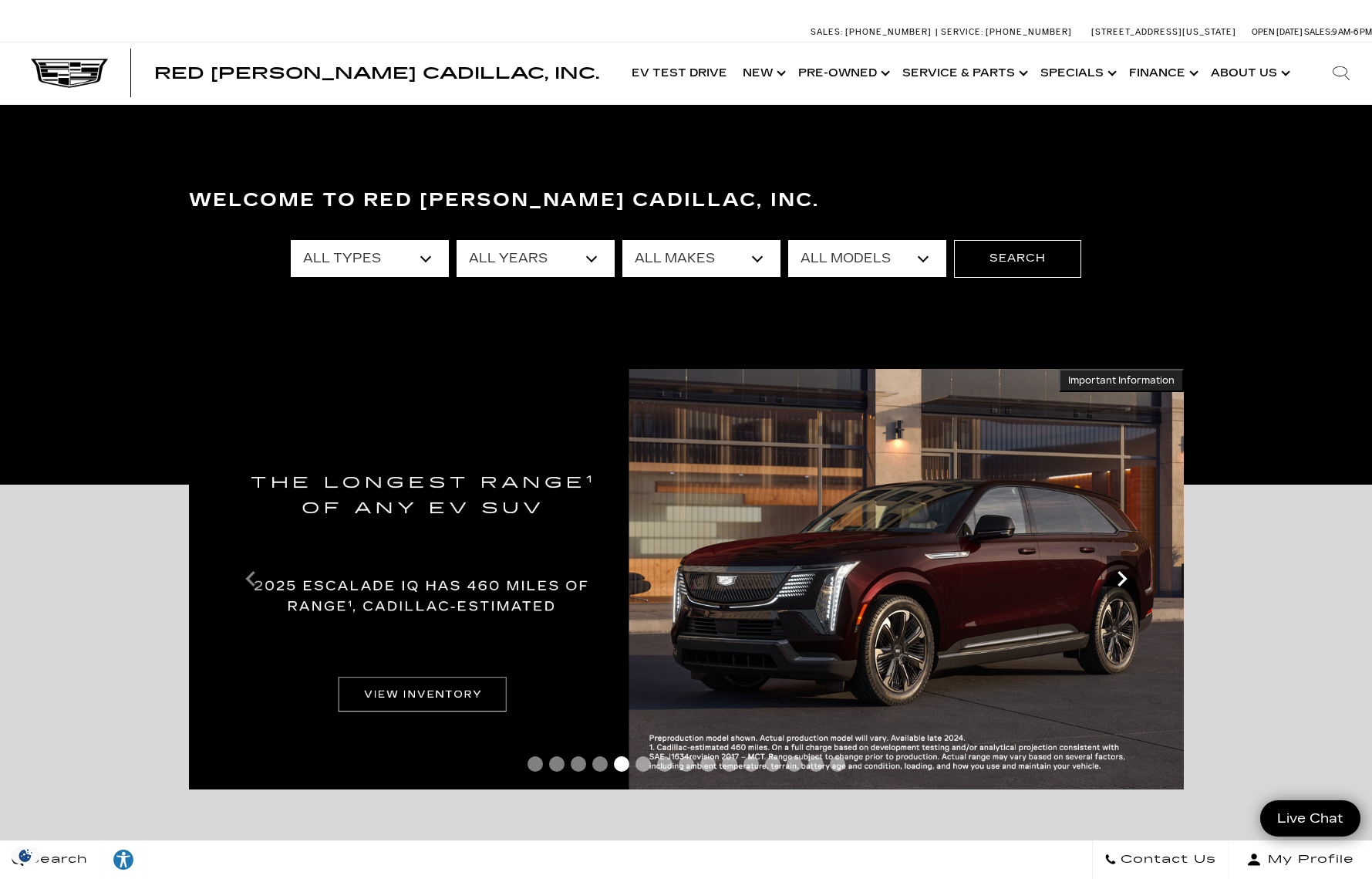
click at [1119, 578] on icon "Next" at bounding box center [1122, 579] width 31 height 31
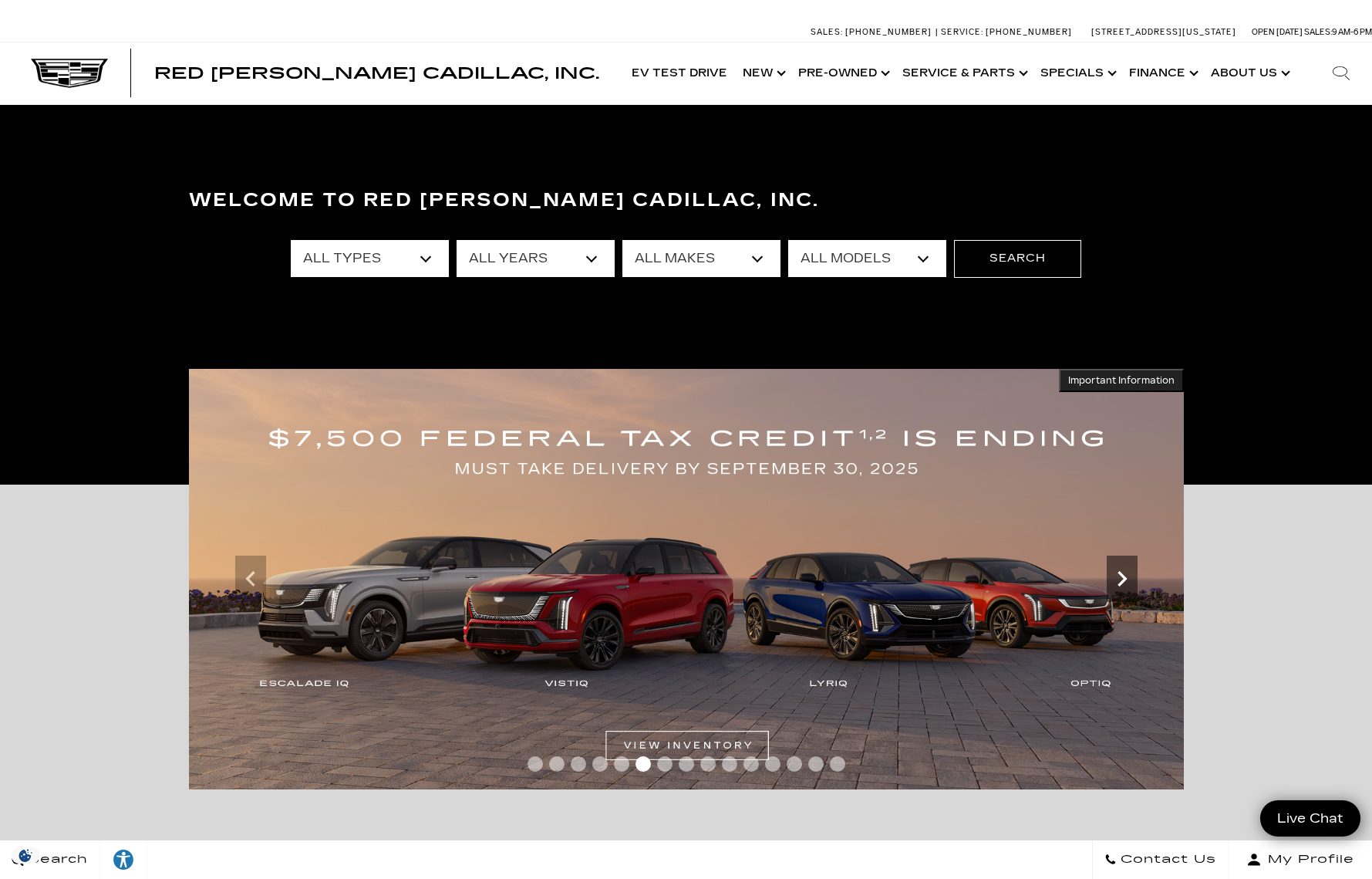
click at [1119, 578] on icon "Next" at bounding box center [1122, 579] width 31 height 31
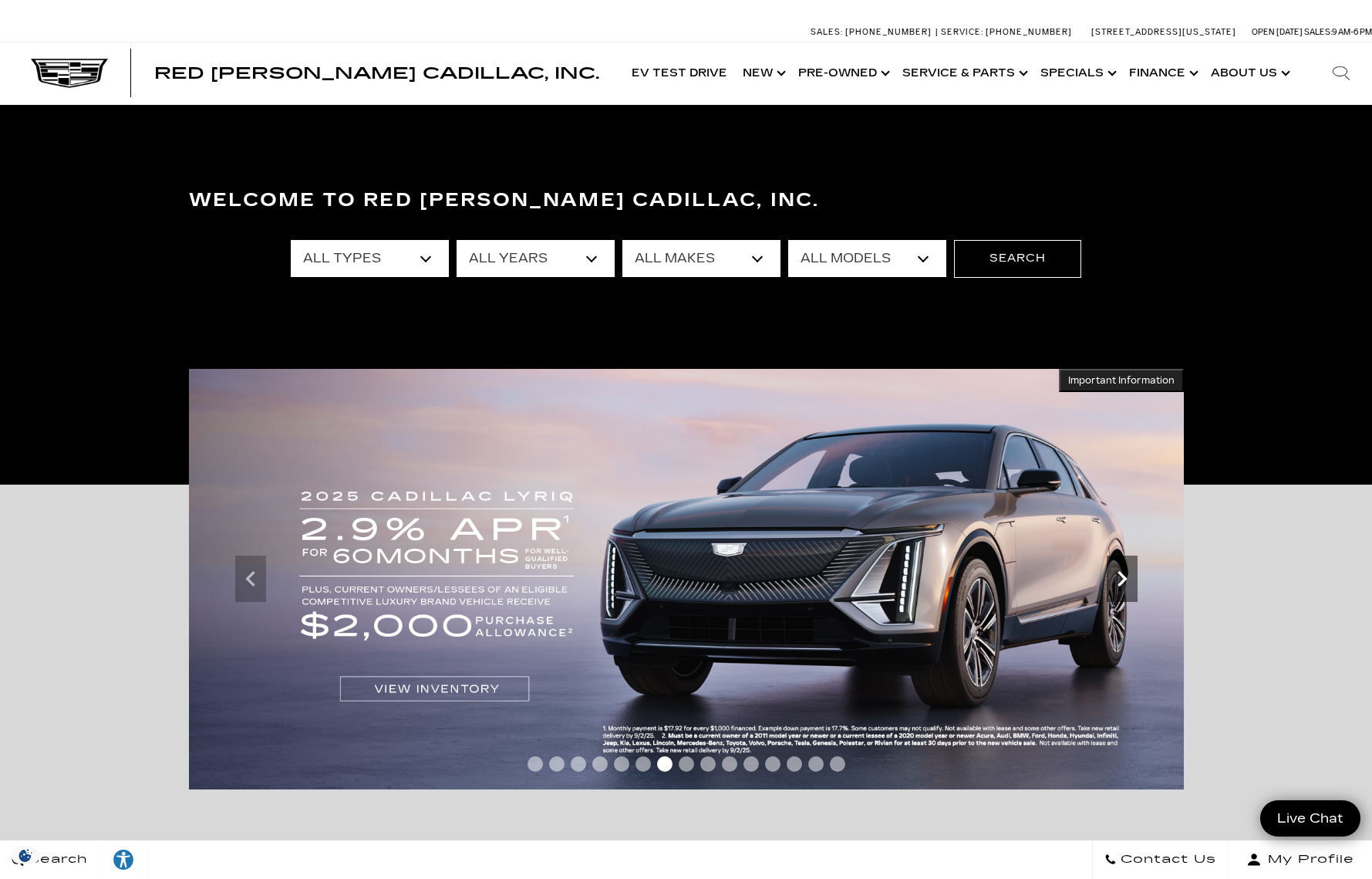
click at [1122, 579] on icon "Next" at bounding box center [1122, 579] width 31 height 31
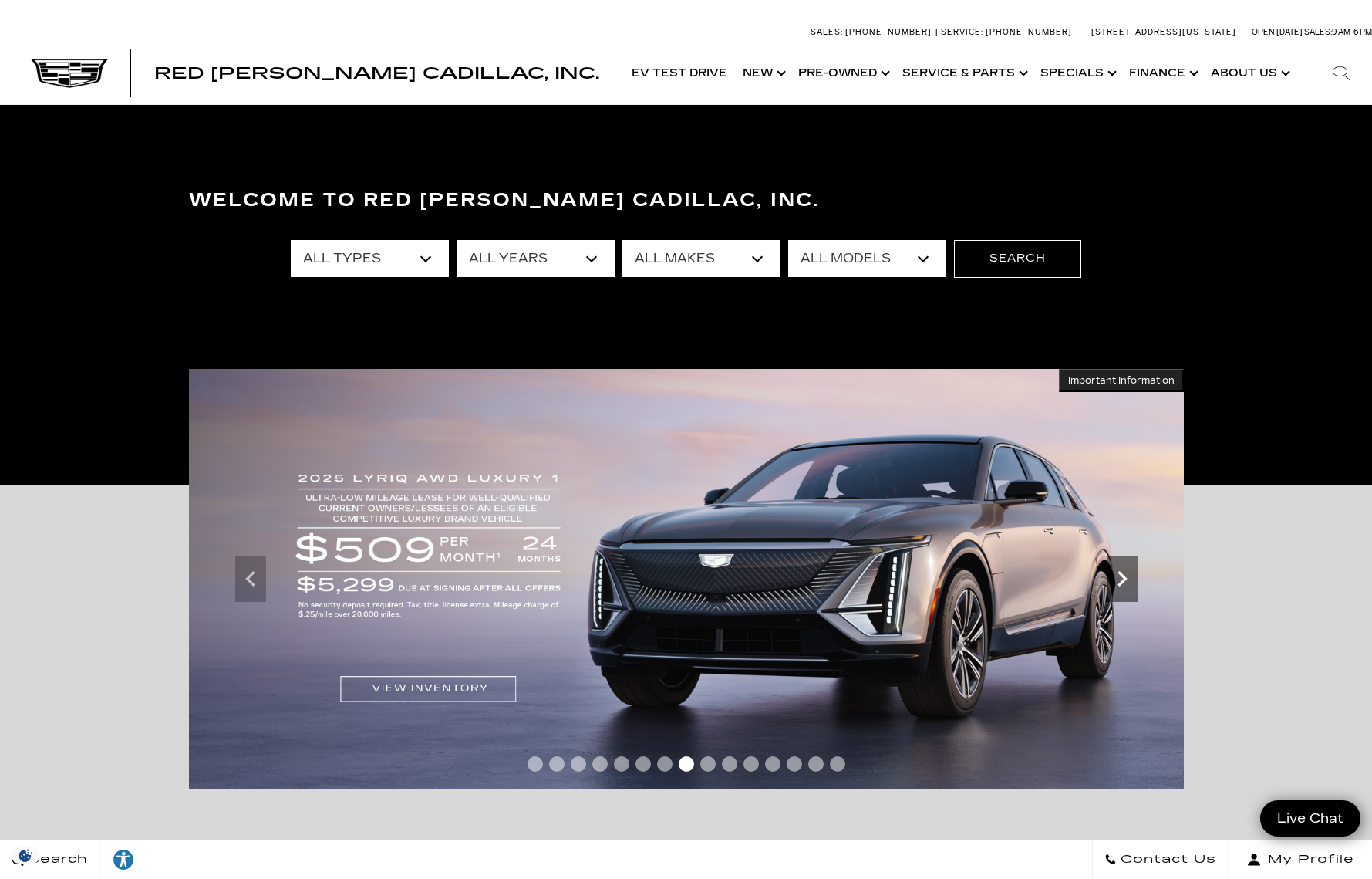
click at [1128, 581] on icon "Next" at bounding box center [1122, 579] width 31 height 31
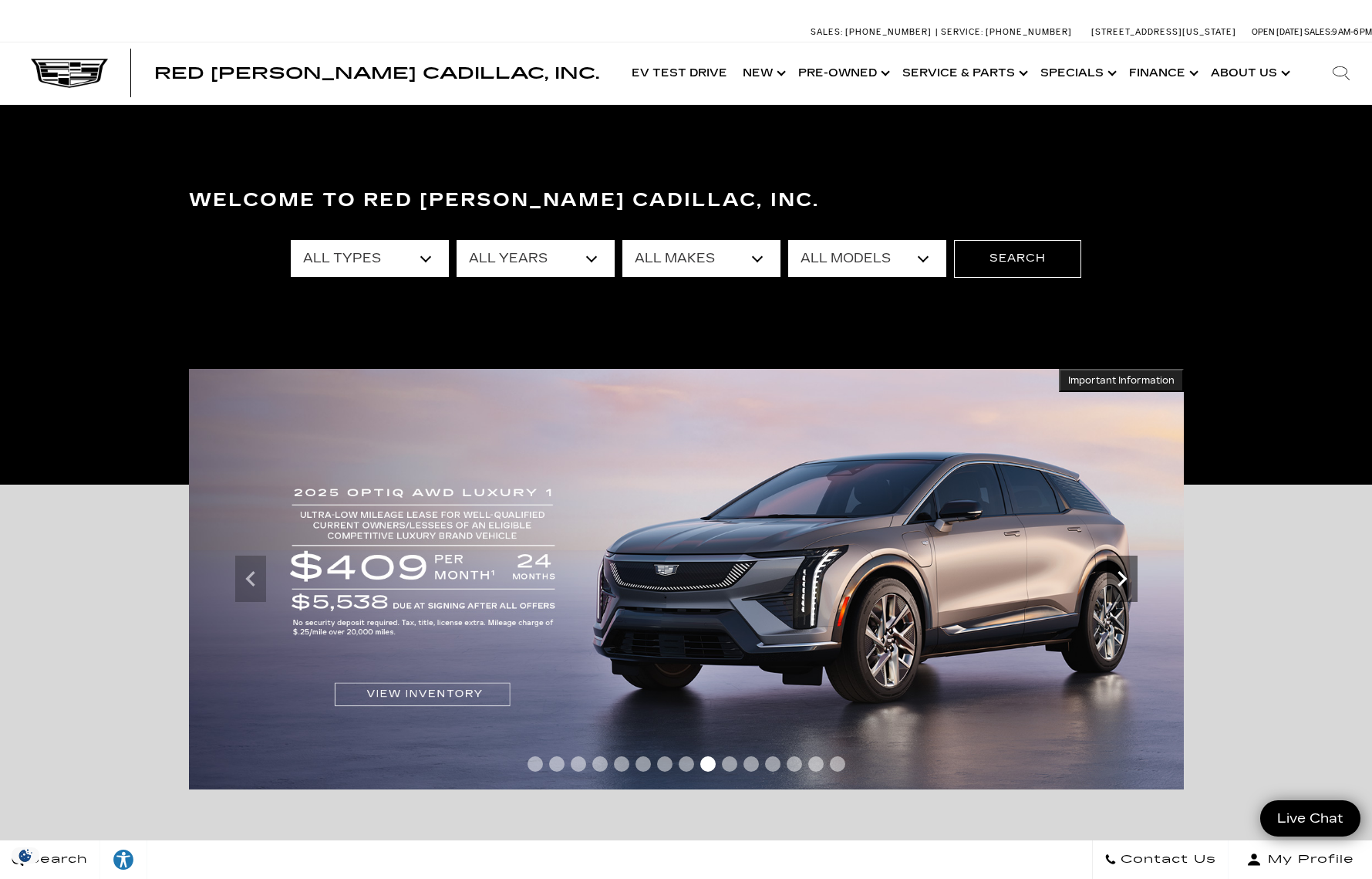
click at [1128, 581] on icon "Next" at bounding box center [1122, 579] width 31 height 31
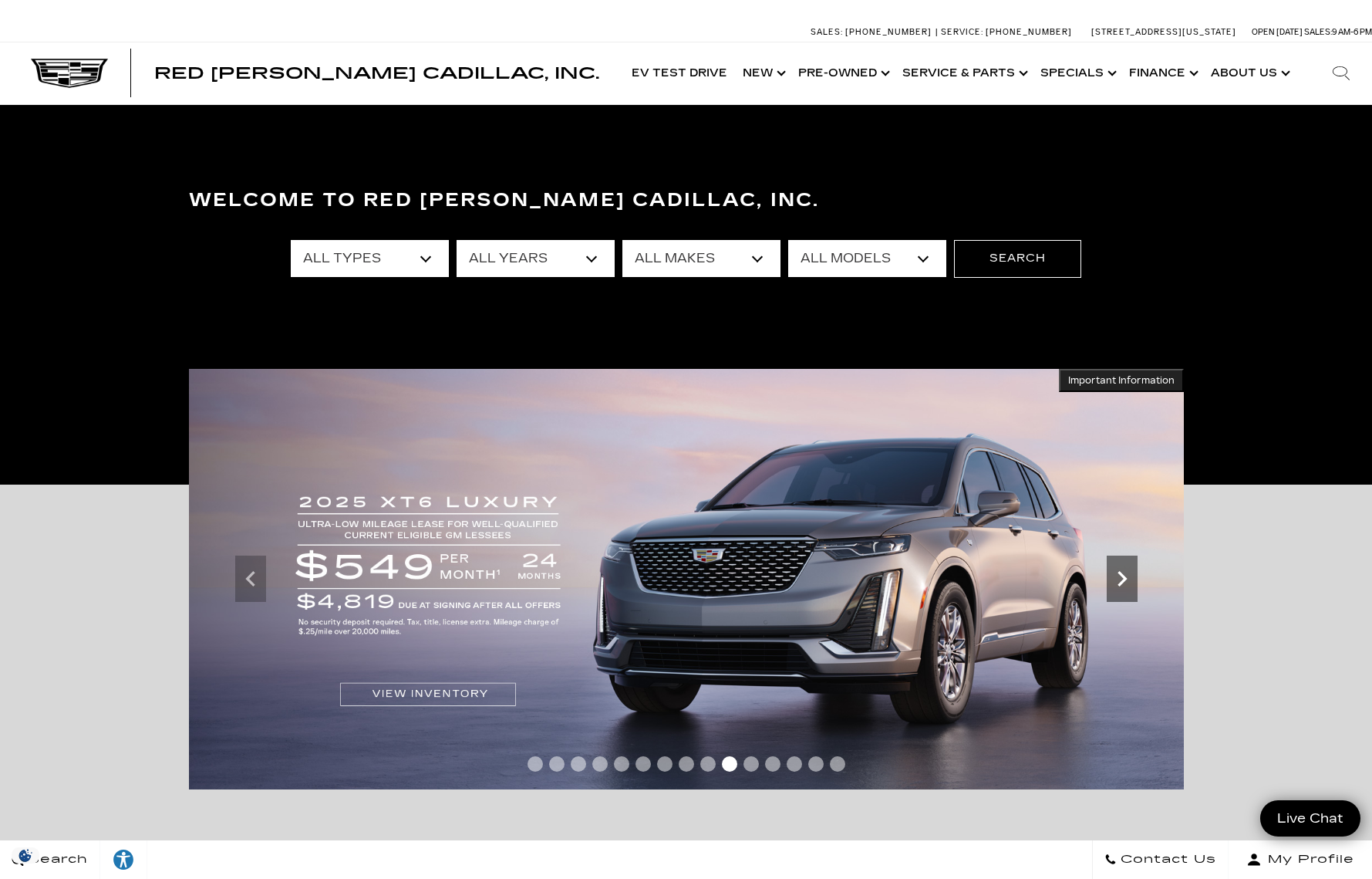
click at [1128, 581] on icon "Next" at bounding box center [1122, 579] width 31 height 31
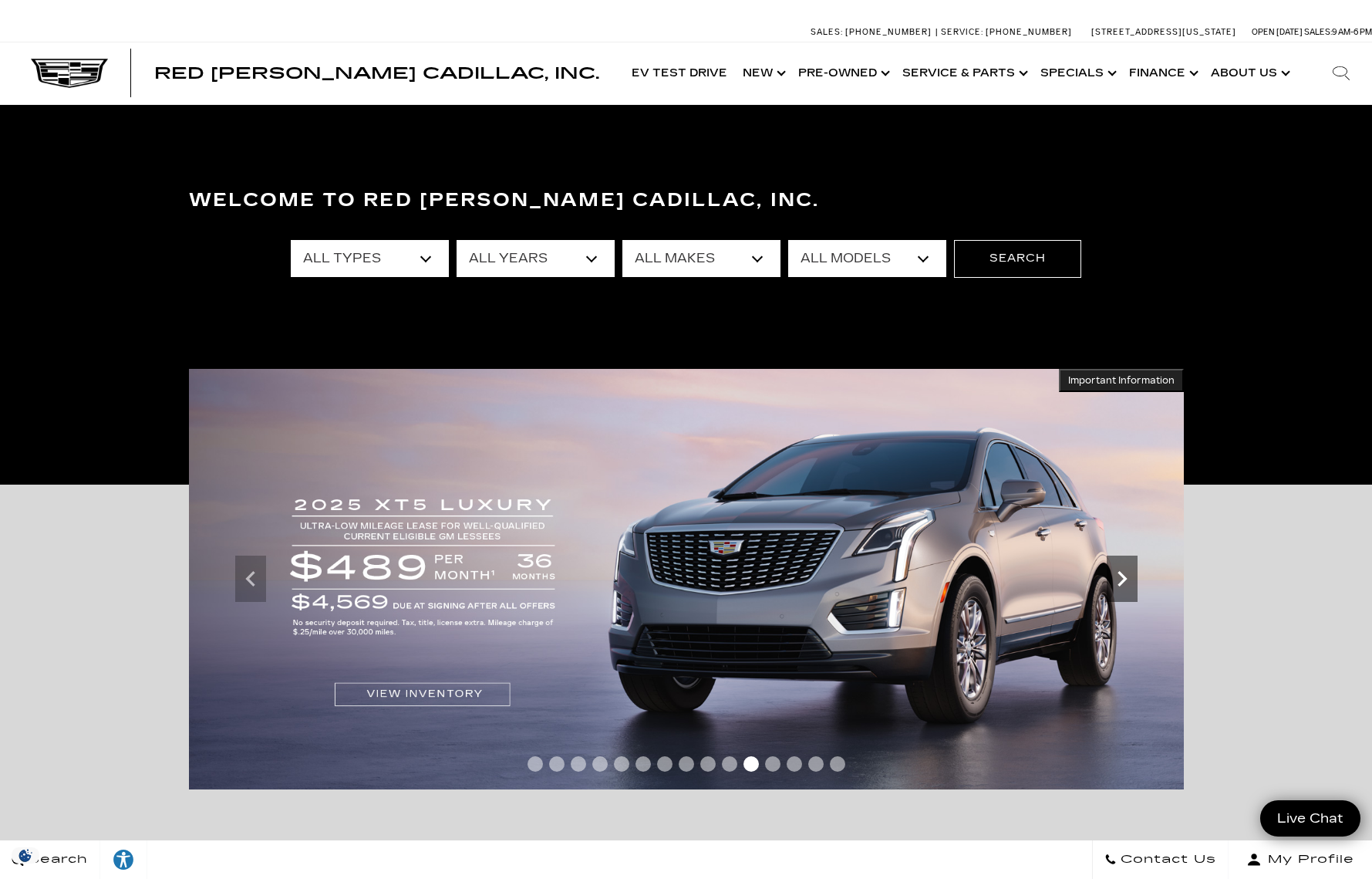
click at [1128, 581] on icon "Next" at bounding box center [1122, 579] width 31 height 31
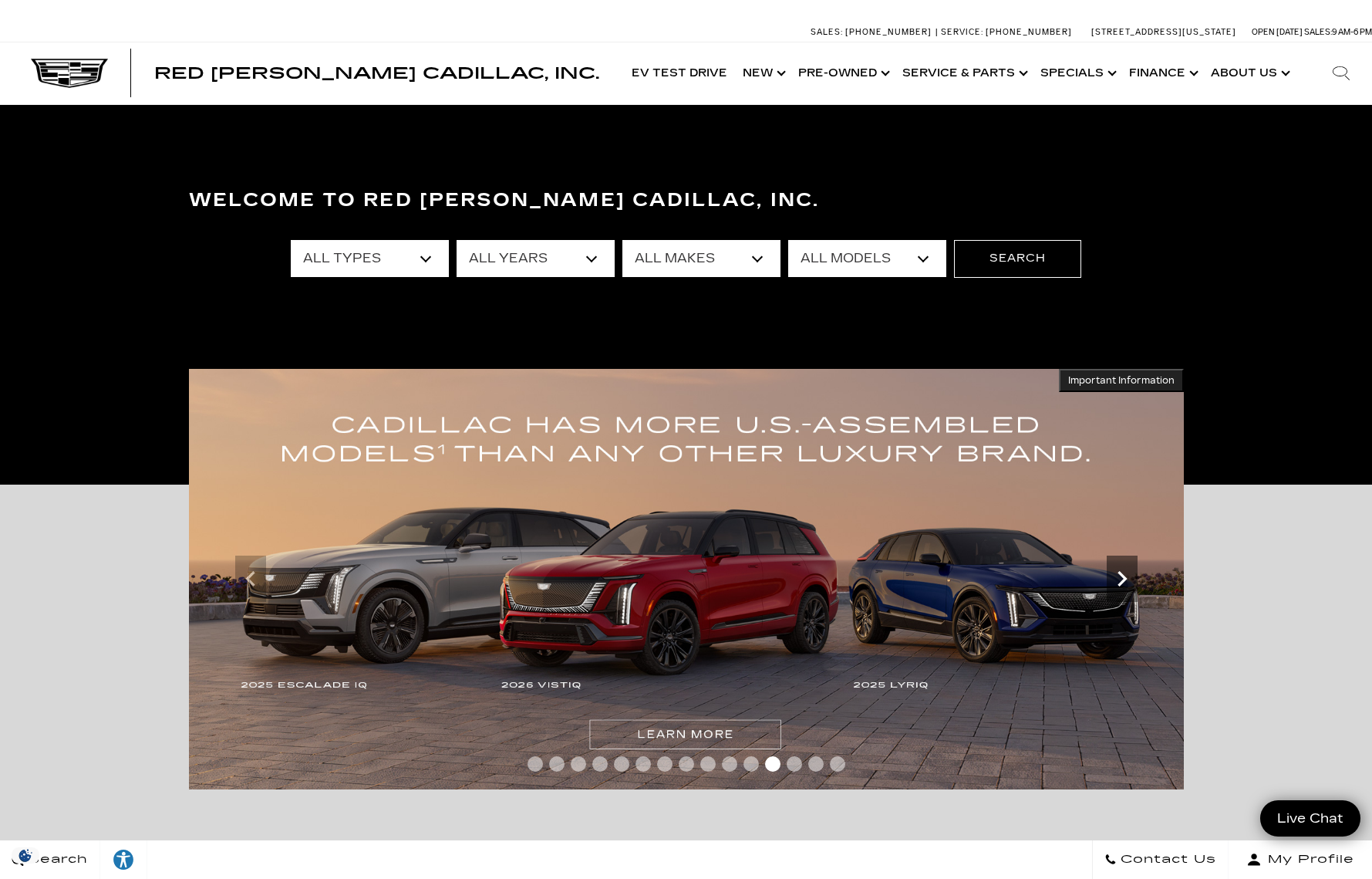
click at [1128, 581] on icon "Next" at bounding box center [1122, 579] width 31 height 31
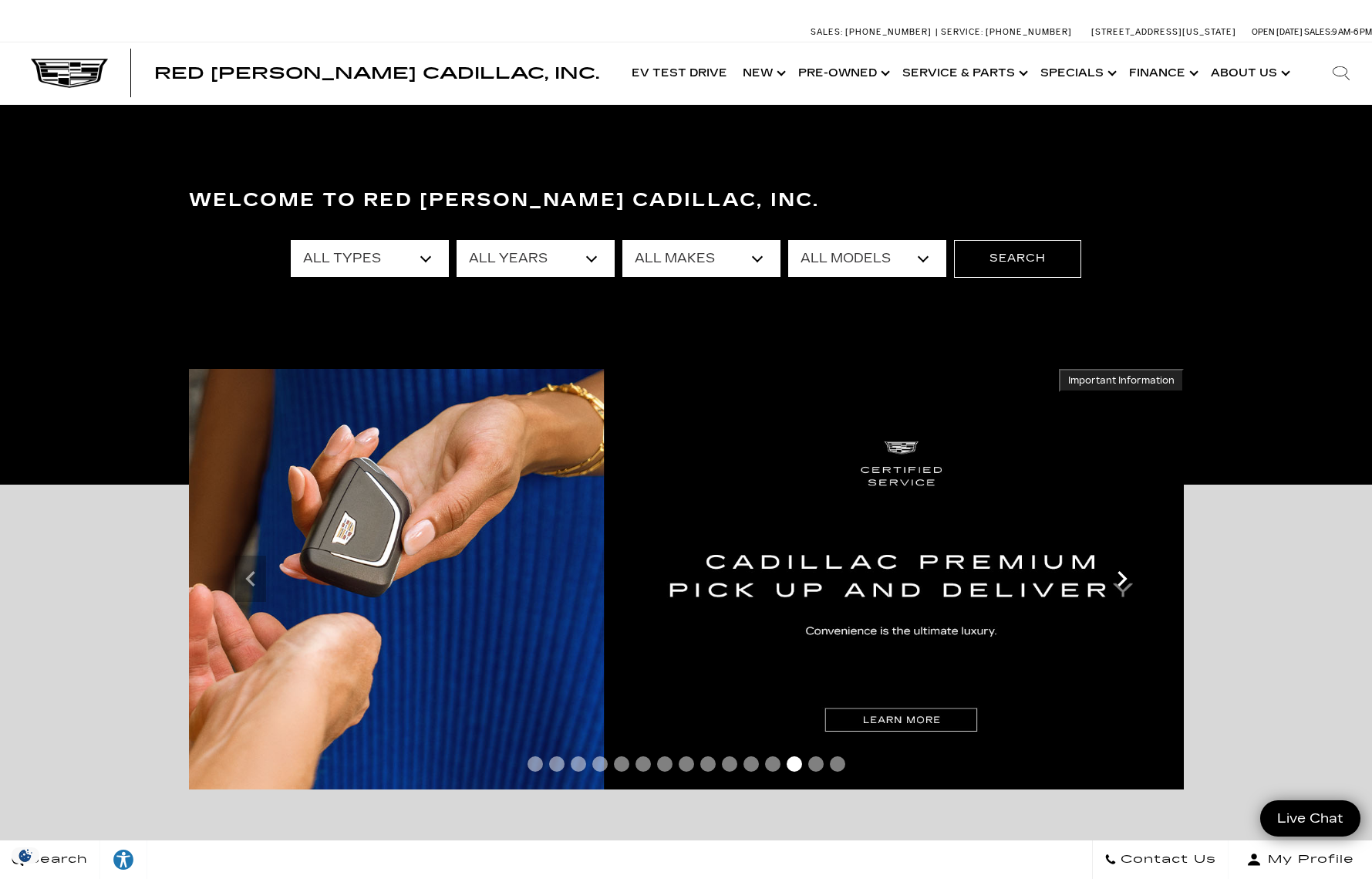
click at [1128, 581] on icon "Next" at bounding box center [1122, 579] width 31 height 31
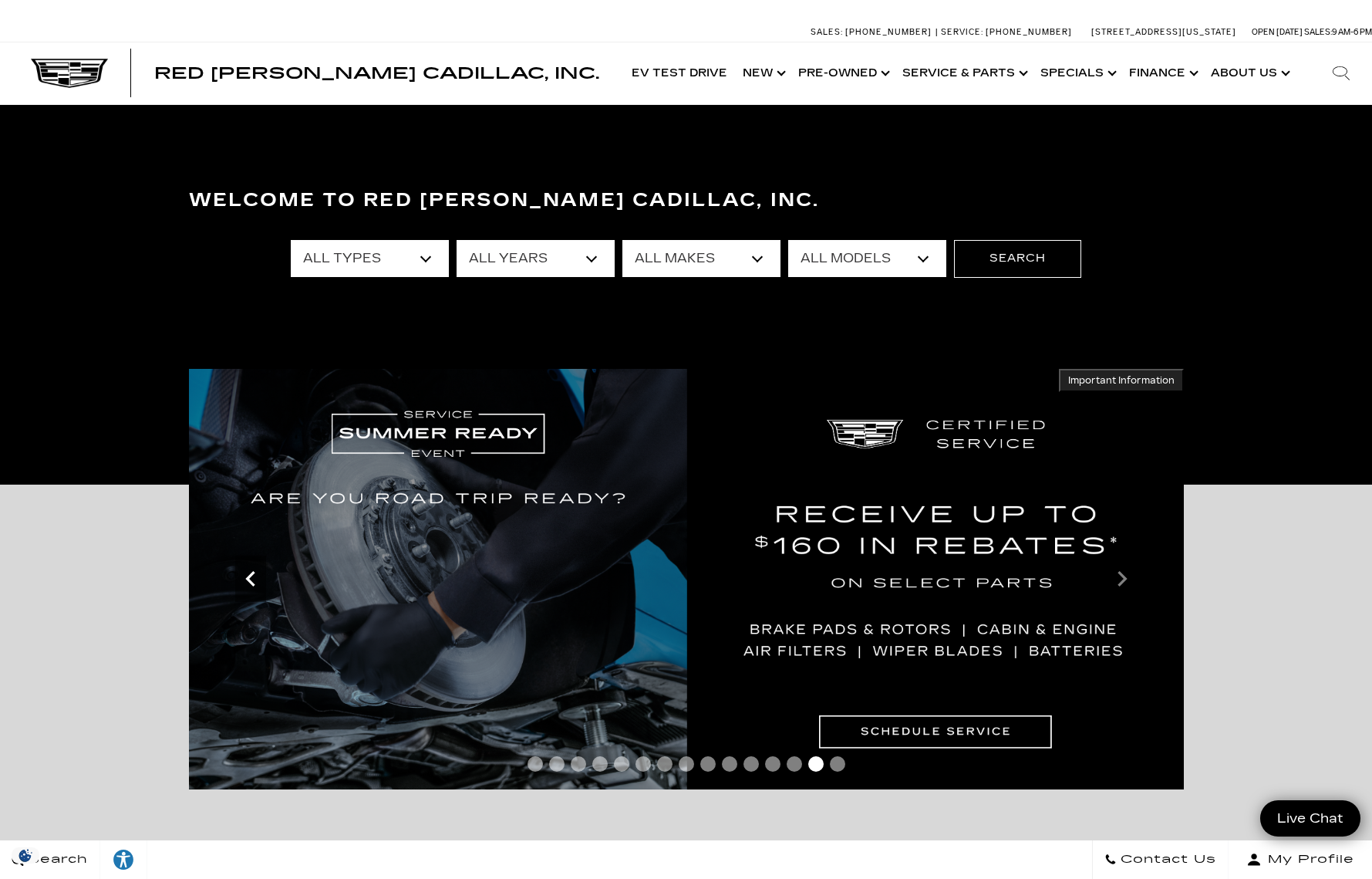
click at [247, 570] on icon "Previous" at bounding box center [250, 579] width 31 height 31
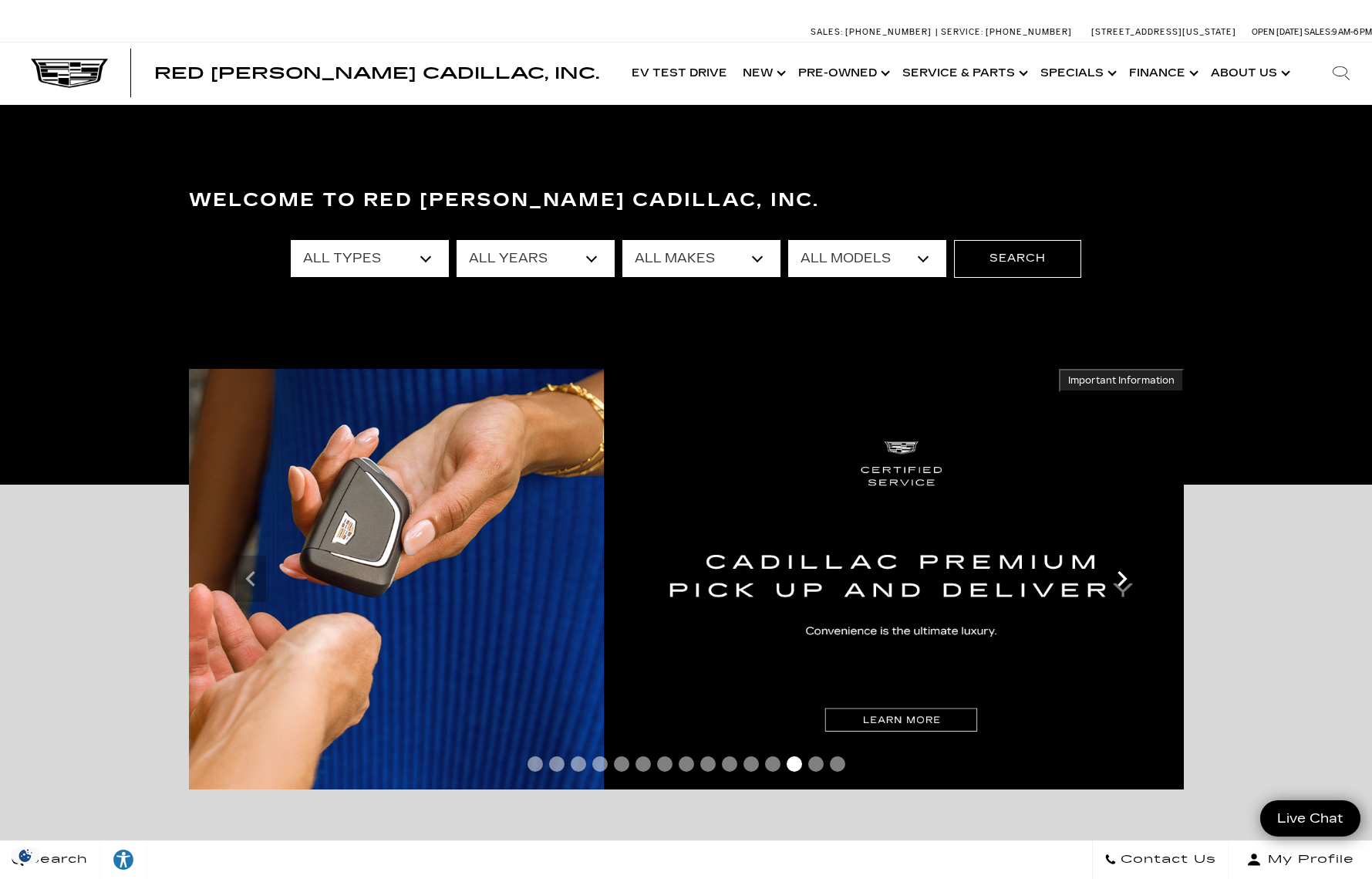
click at [1126, 581] on icon "Next" at bounding box center [1122, 579] width 31 height 31
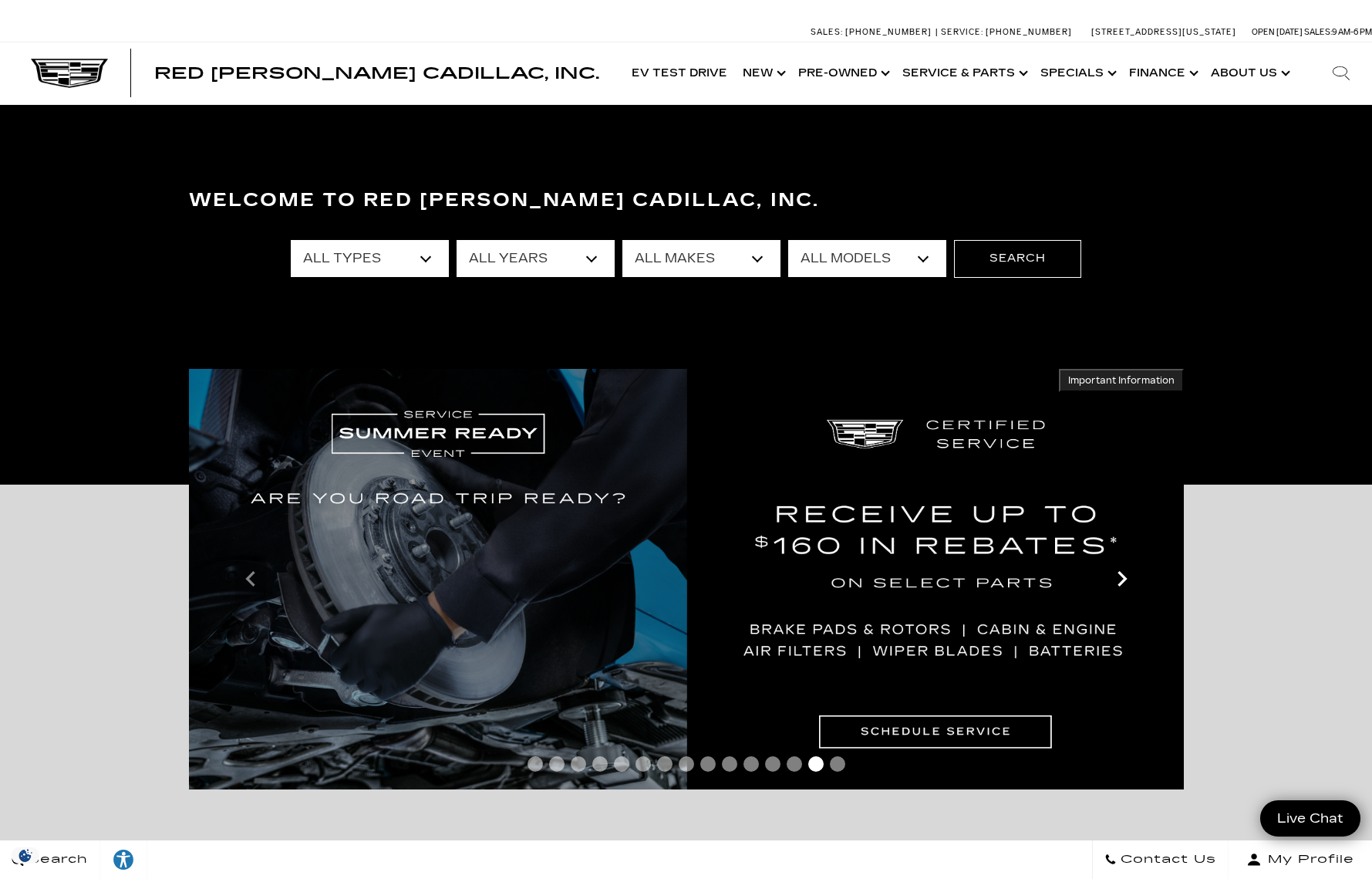
click at [1126, 581] on icon "Next" at bounding box center [1122, 579] width 31 height 31
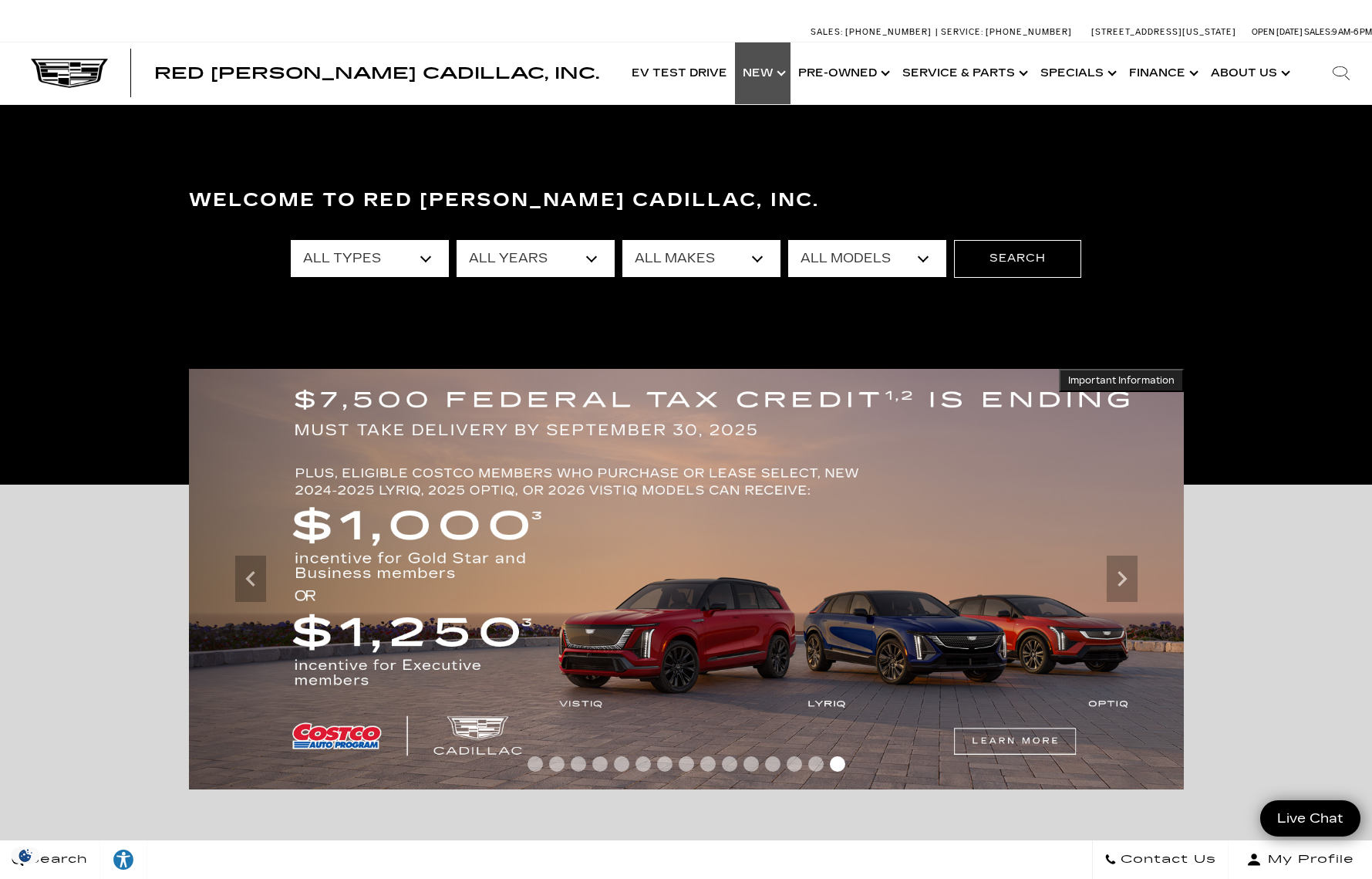
click at [776, 63] on link "Show New" at bounding box center [762, 73] width 55 height 62
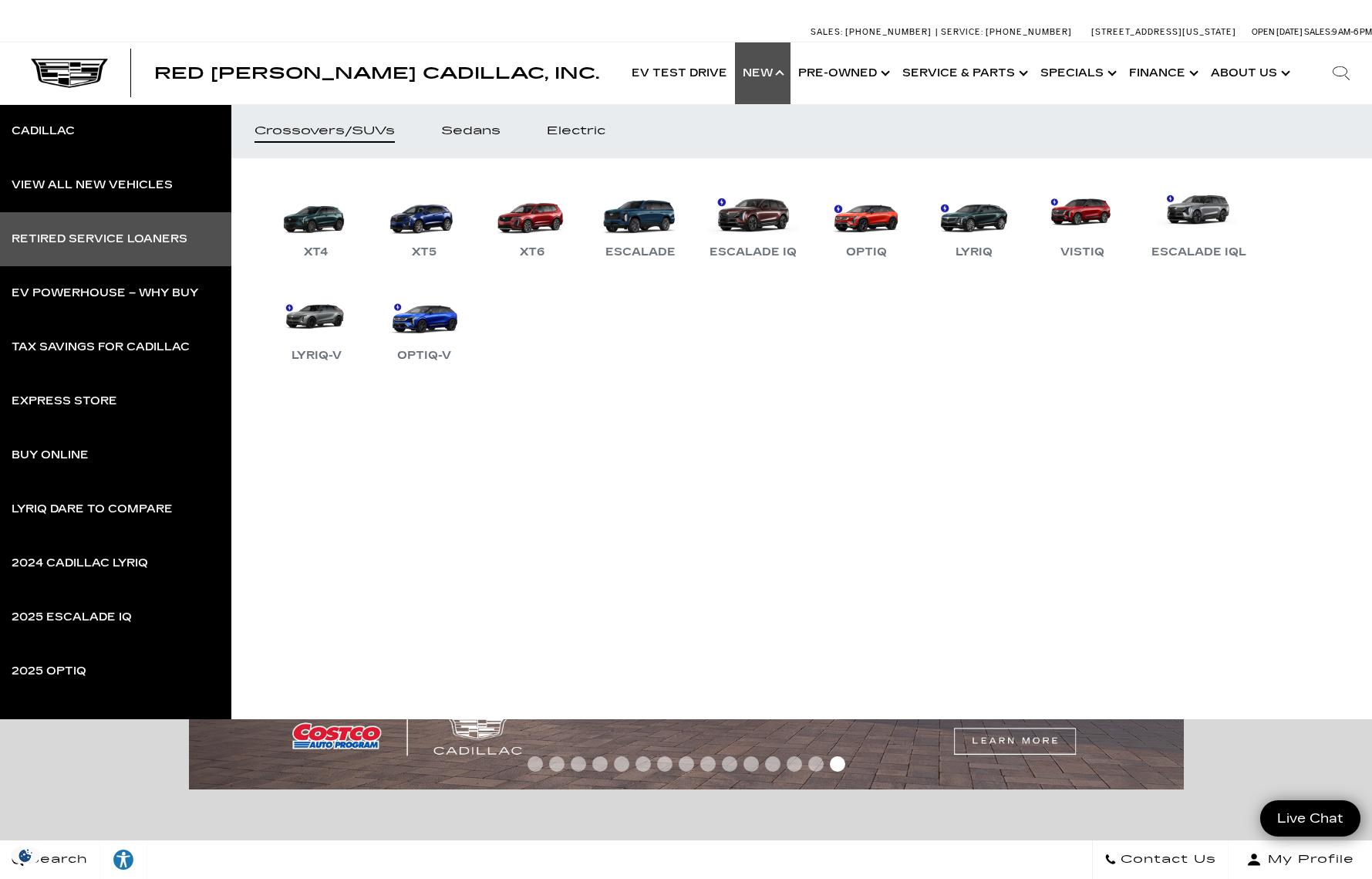
click at [163, 241] on div "Retired Service Loaners" at bounding box center [99, 238] width 176 height 11
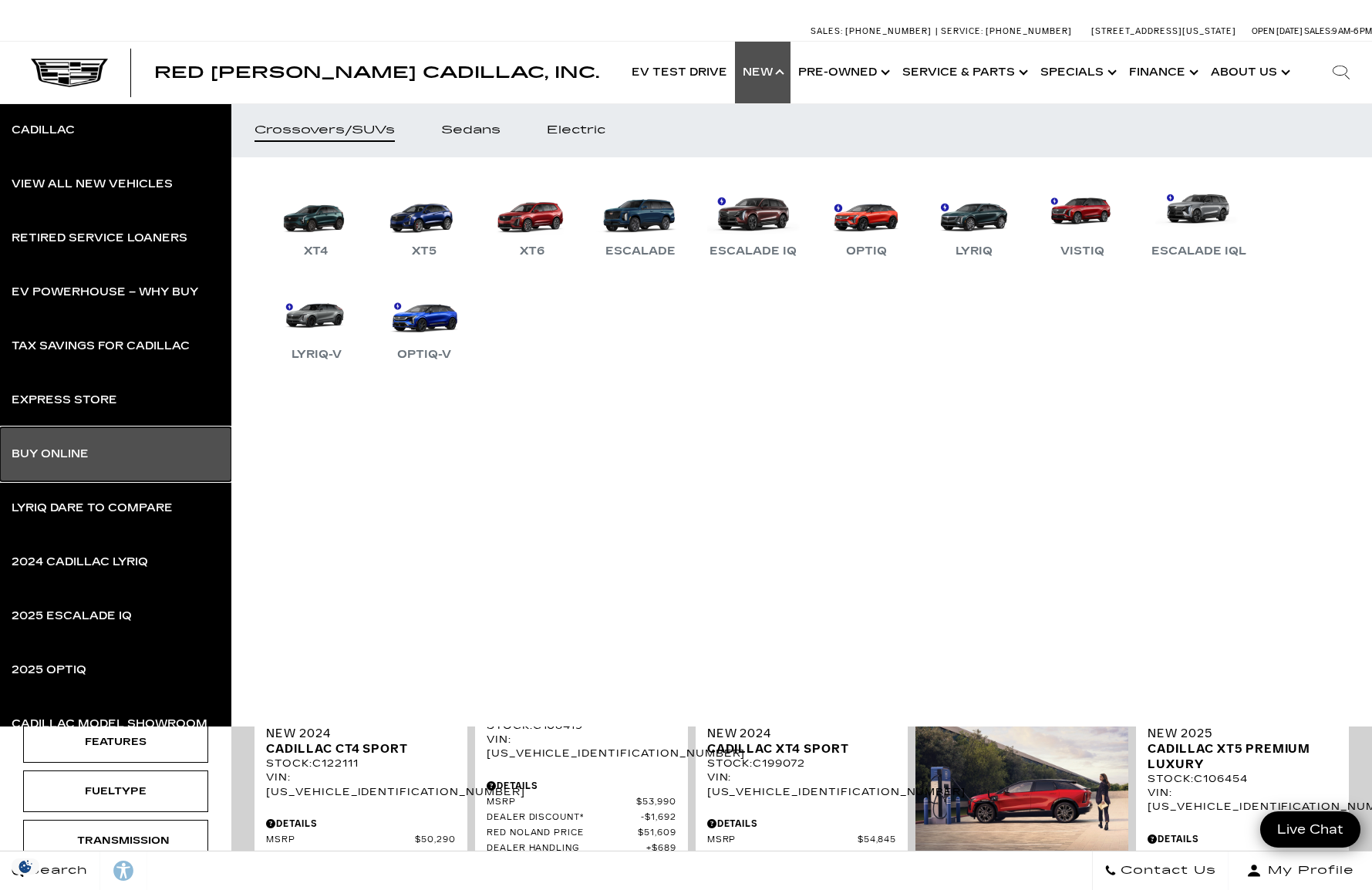
click at [69, 449] on div "Buy Online" at bounding box center [50, 454] width 77 height 11
